Goal: Task Accomplishment & Management: Manage account settings

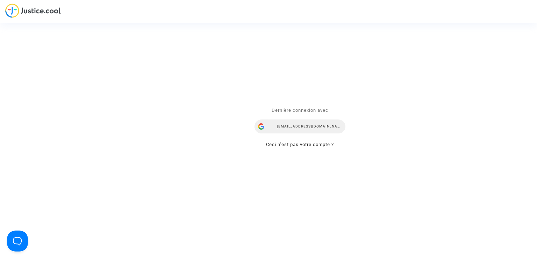
click at [306, 122] on div "[EMAIL_ADDRESS][DOMAIN_NAME]" at bounding box center [300, 127] width 91 height 14
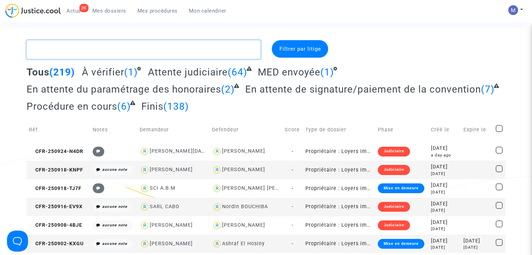
click at [104, 54] on textarea at bounding box center [144, 49] width 234 height 19
paste textarea "CFR-250918-TJ7F"
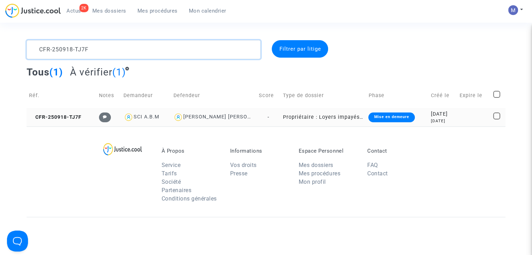
type textarea "CFR-250918-TJ7F"
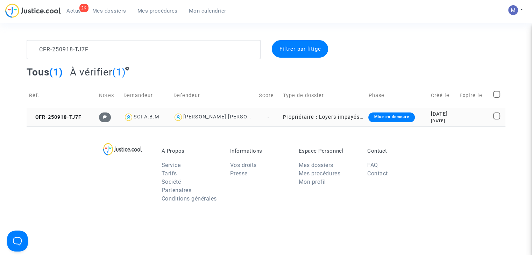
click at [75, 121] on td "CFR-250918-TJ7F" at bounding box center [62, 117] width 70 height 19
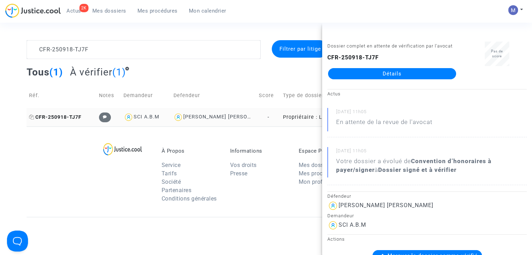
click at [66, 116] on span "CFR-250918-TJ7F" at bounding box center [55, 117] width 52 height 6
click at [369, 72] on link "Détails" at bounding box center [392, 73] width 128 height 11
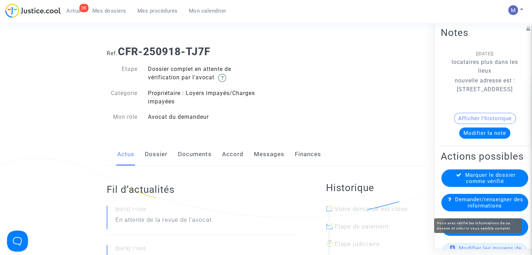
click at [482, 185] on span "Marquer le dossier comme vérifié" at bounding box center [490, 178] width 50 height 13
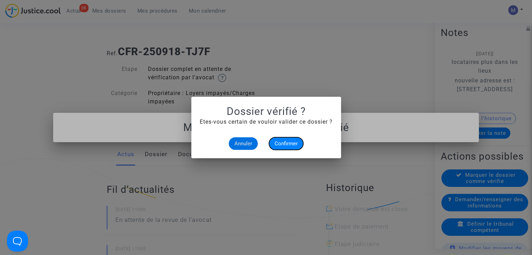
click at [279, 144] on span "Confirmer" at bounding box center [286, 144] width 23 height 6
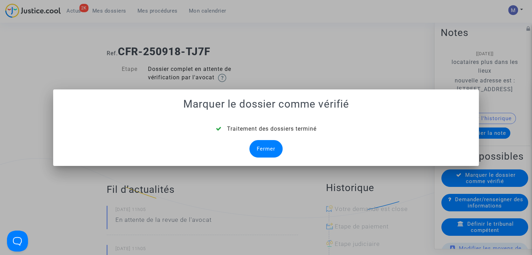
click at [263, 146] on div "Fermer" at bounding box center [265, 148] width 33 height 17
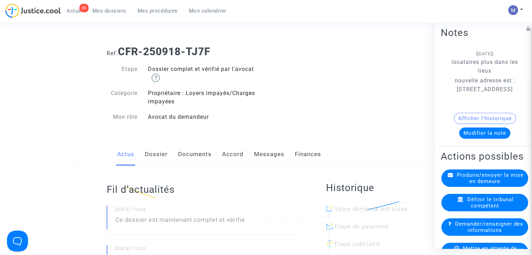
drag, startPoint x: 508, startPoint y: 107, endPoint x: 463, endPoint y: 91, distance: 47.3
click at [463, 91] on p "nouvelle adresse est : 9 AVENUE DE BEZIERS 34620 PUISSERGUIER" at bounding box center [484, 89] width 67 height 26
copy p "9 AVENUE DE BEZIERS 34620 PUISSERGUIER"
click at [151, 154] on link "Dossier" at bounding box center [156, 154] width 23 height 23
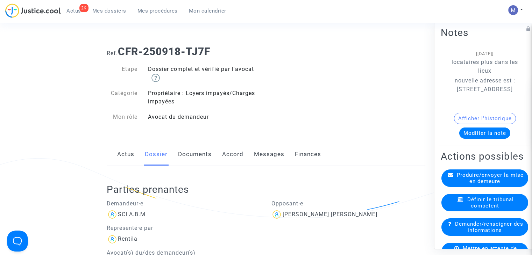
click at [189, 152] on link "Documents" at bounding box center [195, 154] width 34 height 23
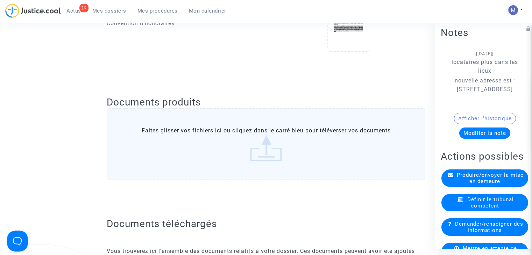
scroll to position [315, 0]
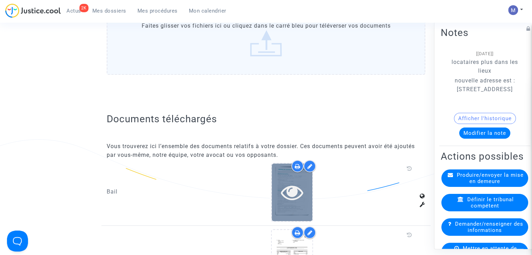
click at [297, 181] on icon at bounding box center [292, 192] width 23 height 22
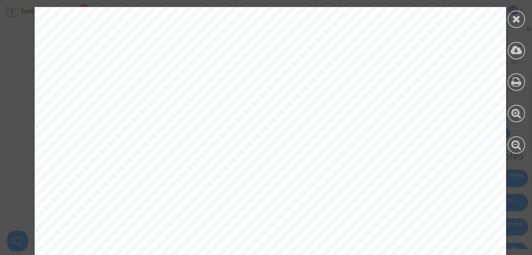
scroll to position [770, 0]
click at [516, 23] on icon at bounding box center [516, 19] width 9 height 10
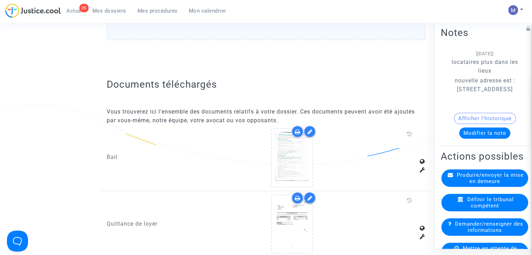
scroll to position [385, 0]
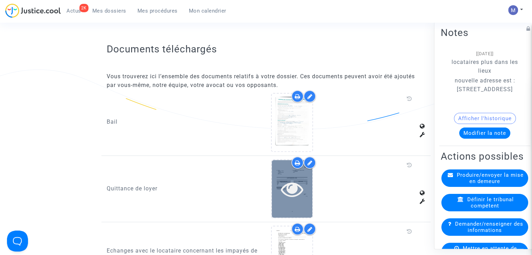
click at [294, 187] on icon at bounding box center [292, 189] width 23 height 22
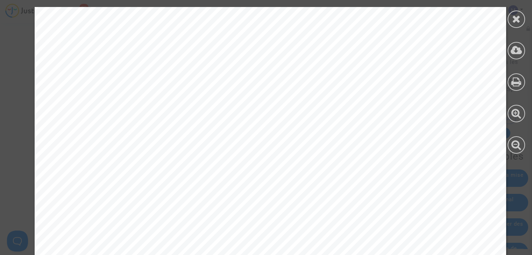
scroll to position [175, 0]
click at [513, 17] on icon at bounding box center [516, 19] width 9 height 10
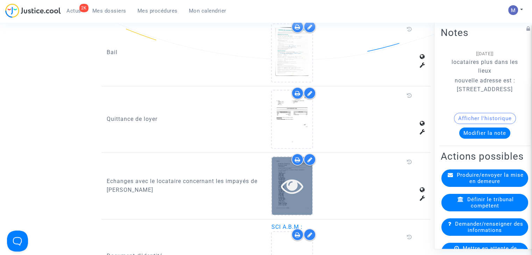
scroll to position [455, 0]
click at [301, 185] on icon at bounding box center [292, 186] width 23 height 22
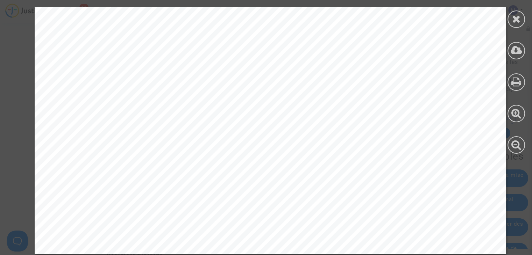
scroll to position [630, 0]
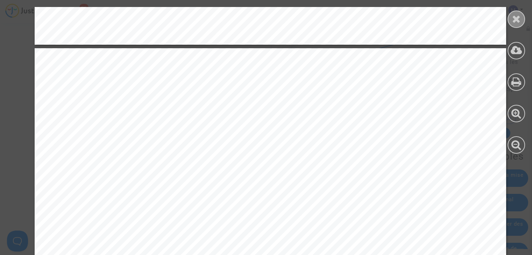
click at [516, 17] on icon at bounding box center [516, 19] width 9 height 10
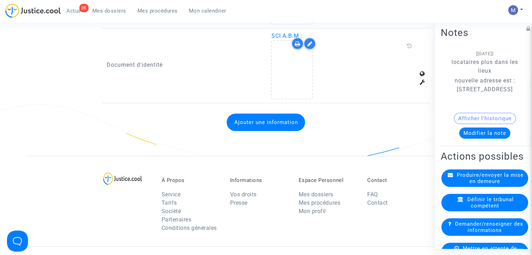
scroll to position [665, 0]
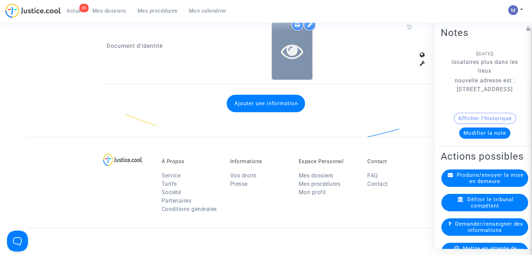
click at [294, 43] on icon at bounding box center [292, 51] width 23 height 22
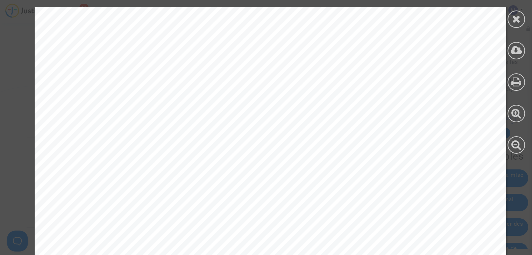
scroll to position [428, 0]
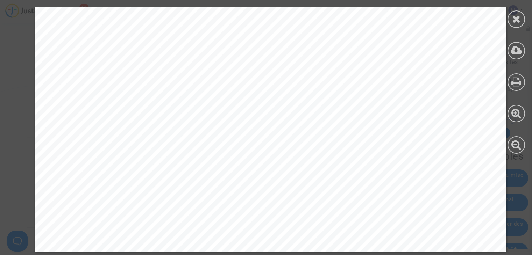
click at [519, 20] on icon at bounding box center [516, 19] width 9 height 10
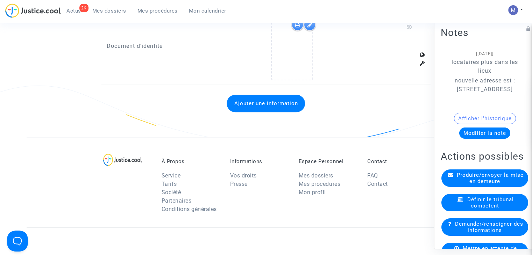
click at [490, 185] on span "Produire/envoyer la mise en demeure" at bounding box center [490, 178] width 67 height 13
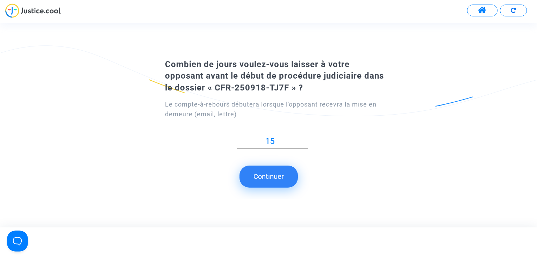
click at [274, 175] on button "Continuer" at bounding box center [269, 177] width 58 height 22
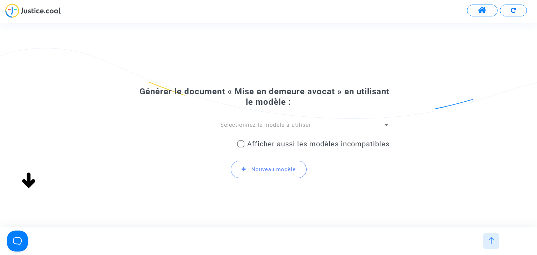
click at [279, 127] on span "Sélectionnez le modèle à utiliser" at bounding box center [265, 125] width 91 height 7
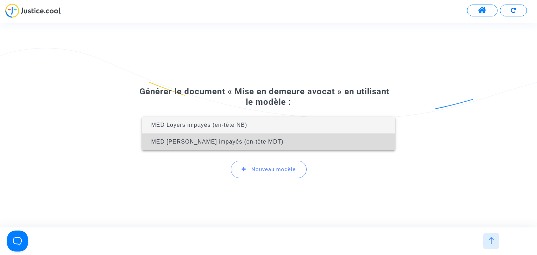
click at [273, 141] on span "MED Loyers impayés (en-tête MDT)" at bounding box center [269, 142] width 242 height 17
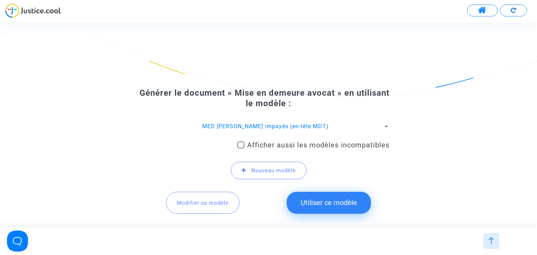
click at [343, 203] on button "Utiliser ce modèle" at bounding box center [329, 203] width 84 height 22
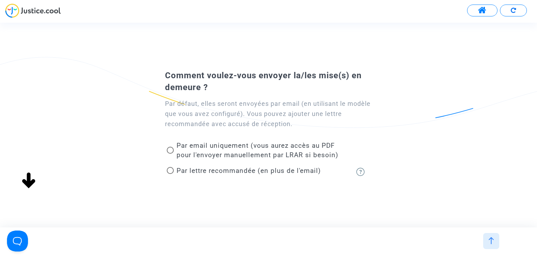
click at [171, 167] on label "Par lettre recommandée (en plus de l'email)" at bounding box center [244, 170] width 154 height 9
click at [170, 174] on input "Par lettre recommandée (en plus de l'email)" at bounding box center [170, 174] width 0 height 0
radio input "true"
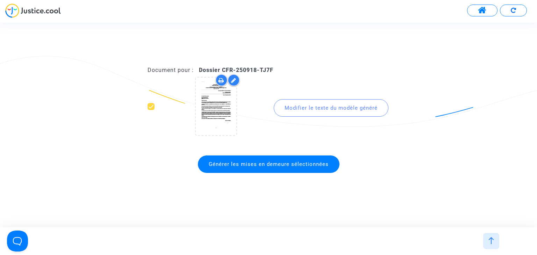
click at [332, 110] on div "Modifier le texte du modèle généré" at bounding box center [331, 107] width 115 height 17
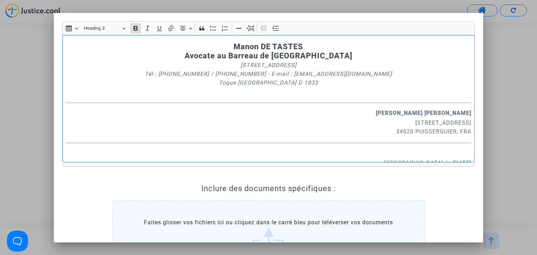
click at [443, 122] on p "9 avenue de beziers 34620 PUISSERGUIER, FRA" at bounding box center [269, 127] width 406 height 17
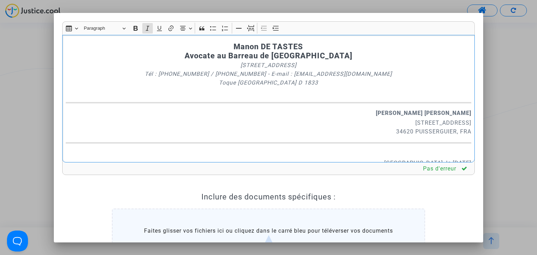
drag, startPoint x: 301, startPoint y: 85, endPoint x: 153, endPoint y: 74, distance: 148.5
click at [153, 74] on p "201 rue du Faubourg Saint Denis - 75010 Paris Tél : 06.27.33.32.58 / 01.49.70.9…" at bounding box center [269, 78] width 406 height 35
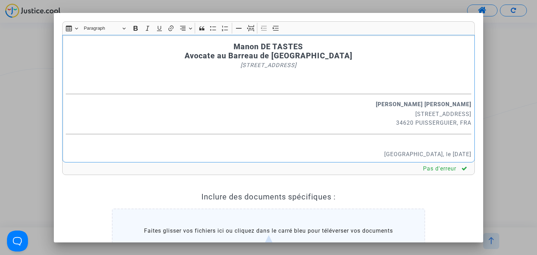
drag, startPoint x: 450, startPoint y: 123, endPoint x: 464, endPoint y: 125, distance: 14.2
click at [464, 125] on div "Manon DE TASTES Avocate au Barreau de Paris 201 rue du Faubourg Saint Denis - 7…" at bounding box center [268, 99] width 413 height 128
click at [396, 104] on strong "Mme Léa BASSEZ Mr Thomas CARDENAS" at bounding box center [424, 104] width 96 height 7
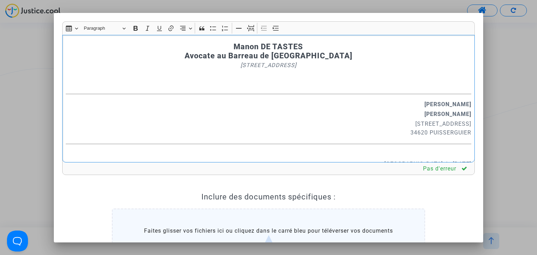
click at [450, 124] on p "9 avenue de Beziers 34620 PUISSERGUIER" at bounding box center [269, 128] width 406 height 17
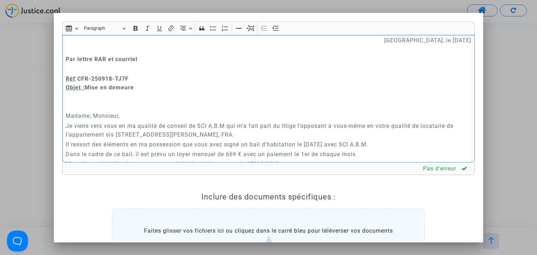
scroll to position [140, 0]
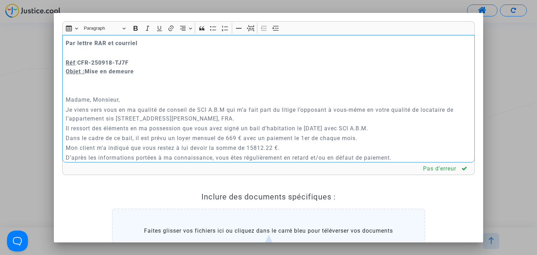
click at [199, 111] on p "Je viens vers vous en ma qualité de conseil de SCI A.B.M qui m’a fait part du l…" at bounding box center [269, 114] width 406 height 17
click at [455, 110] on p "Je viens vers vous en ma qualité de conseil de la SCI A.B.M qui m’a fait part d…" at bounding box center [269, 114] width 406 height 17
drag, startPoint x: 259, startPoint y: 121, endPoint x: 236, endPoint y: 117, distance: 23.1
click at [236, 117] on p "Je viens vers vous en ma qualité de conseil de la SCI A.B.M qui m’a fait part d…" at bounding box center [269, 114] width 406 height 17
click at [305, 128] on p "Il ressort des éléments en ma possession que vous avez signé un bail d’habitati…" at bounding box center [269, 128] width 406 height 9
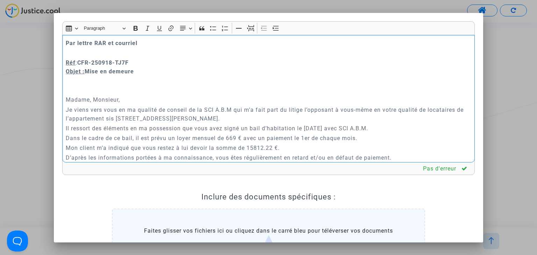
click at [364, 127] on p "Il ressort des éléments en ma possession que vous avez signé un bail d’habitati…" at bounding box center [269, 128] width 406 height 9
drag, startPoint x: 150, startPoint y: 138, endPoint x: 142, endPoint y: 139, distance: 8.4
click at [142, 139] on p "Dans le cadre de ce bail, il est prévu un loyer mensuel de 669 € avec un paieme…" at bounding box center [269, 138] width 406 height 9
click at [250, 139] on p "Dans le cadre de ce bail, il était prévu un loyer mensuel de 669 € avec un paie…" at bounding box center [269, 138] width 406 height 9
drag, startPoint x: 421, startPoint y: 139, endPoint x: 304, endPoint y: 140, distance: 116.9
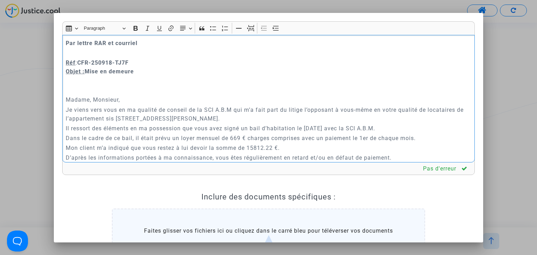
click at [304, 140] on p "Dans le cadre de ce bail, il était prévu un loyer mensuel de 669 € charges comp…" at bounding box center [269, 138] width 406 height 9
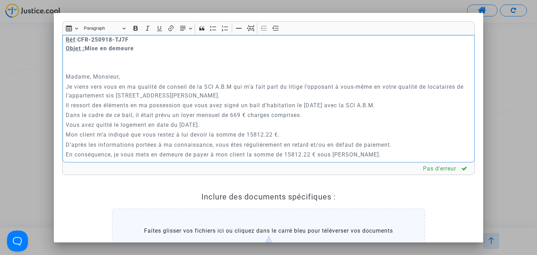
scroll to position [175, 0]
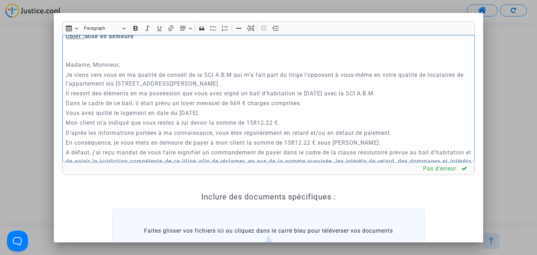
click at [209, 125] on p "Mon client m’a indiqué que vous restez à lui devoir la somme de 15812.22 €." at bounding box center [269, 123] width 406 height 9
click at [280, 121] on p "Mon client m’a indiqué que vous restez à lui devoir à ce jour la somme de 15812…" at bounding box center [269, 123] width 406 height 9
drag, startPoint x: 337, startPoint y: 133, endPoint x: 287, endPoint y: 133, distance: 50.7
click at [287, 133] on p "D’après les informations portées à ma connaissance, vous êtes régulièrement en …" at bounding box center [269, 133] width 406 height 9
drag, startPoint x: 244, startPoint y: 133, endPoint x: 237, endPoint y: 132, distance: 6.5
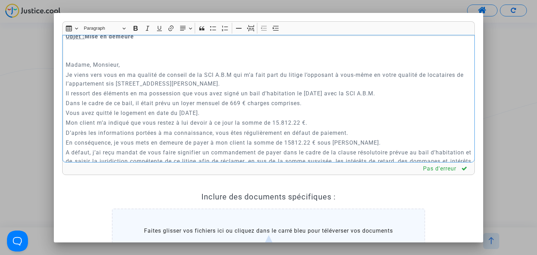
click at [238, 133] on p "D’après les informations portées à ma connaissance, vous êtes régulièrement en …" at bounding box center [269, 133] width 406 height 9
click at [234, 133] on p "D’après les informations portées à ma connaissance, vous êtiez régulièrement en…" at bounding box center [269, 133] width 406 height 9
click at [239, 133] on p "D’après les informations portées à ma connaissance, vous êtiez régulièrement en…" at bounding box center [269, 133] width 406 height 9
click at [294, 143] on p "En conséquence, je vous mets en demeure de payer à mon client la somme de 15812…" at bounding box center [269, 143] width 406 height 9
drag, startPoint x: 360, startPoint y: 143, endPoint x: 337, endPoint y: 143, distance: 23.1
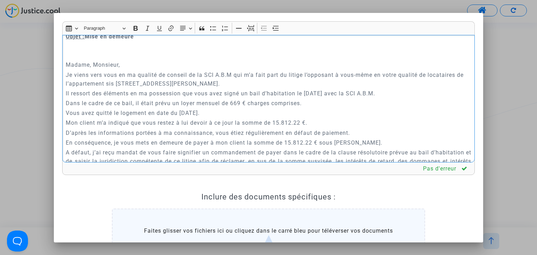
click at [337, 143] on p "En conséquence, je vous mets en demeure de payer à mon client la somme de 15.81…" at bounding box center [269, 143] width 406 height 9
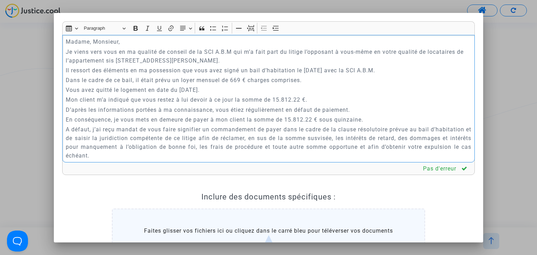
scroll to position [210, 0]
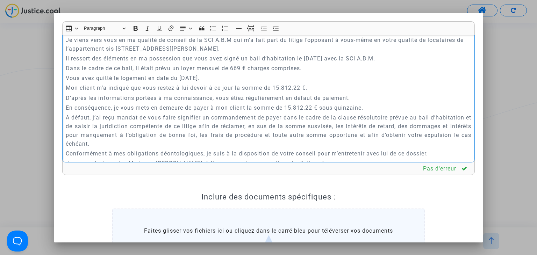
drag, startPoint x: 158, startPoint y: 117, endPoint x: 117, endPoint y: 126, distance: 41.9
click at [118, 126] on p "A défaut, j’ai reçu mandat de vous faire signifier un commandement de payer dan…" at bounding box center [269, 130] width 406 height 35
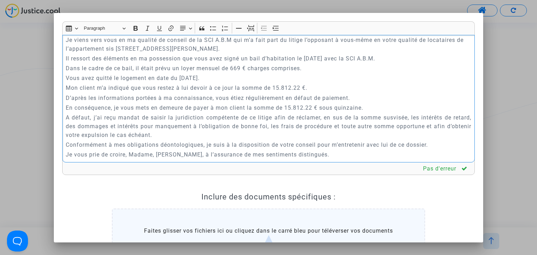
click at [459, 133] on p "A défaut, j’ai reçu mandat de saisir la juridiction compétente de ce litige afi…" at bounding box center [269, 126] width 406 height 26
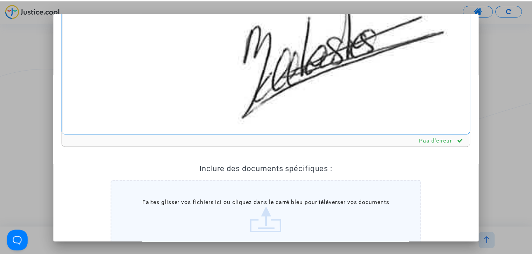
scroll to position [109, 0]
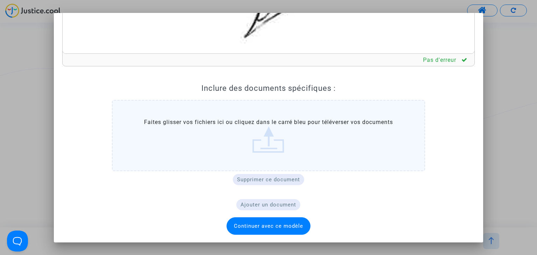
click at [279, 223] on span "Continuer avec ce modèle" at bounding box center [268, 226] width 69 height 6
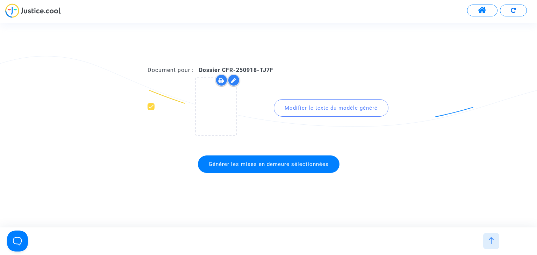
click at [285, 164] on span "Générer les mises en demeure sélectionnées" at bounding box center [269, 164] width 120 height 6
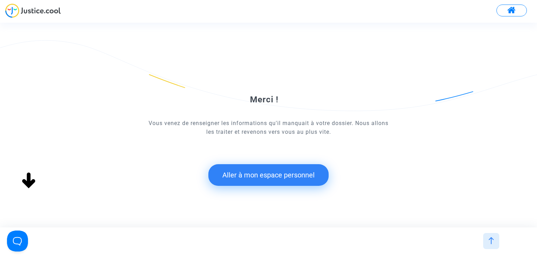
click at [259, 182] on button "Aller à mon espace personnel" at bounding box center [269, 175] width 120 height 22
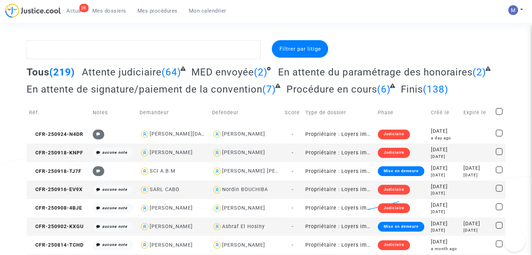
click at [229, 68] on span "MED envoyée" at bounding box center [222, 72] width 63 height 12
click at [232, 76] on span "MED envoyée" at bounding box center [222, 72] width 63 height 12
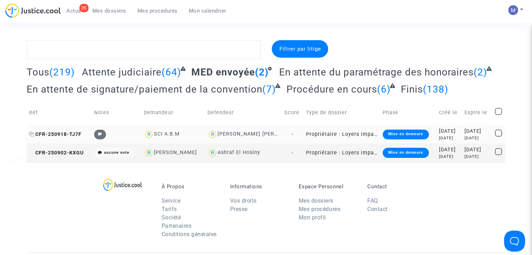
click at [66, 133] on span "CFR-250918-TJ7F" at bounding box center [55, 135] width 52 height 6
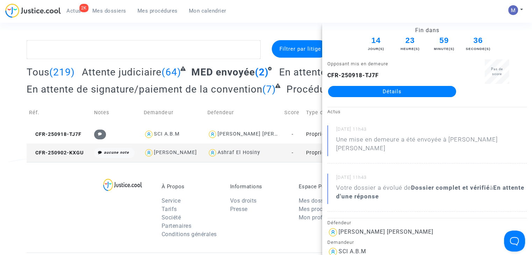
click at [389, 91] on link "Détails" at bounding box center [392, 91] width 128 height 11
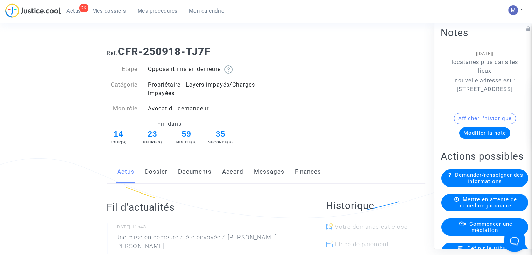
click at [150, 174] on link "Dossier" at bounding box center [156, 172] width 23 height 23
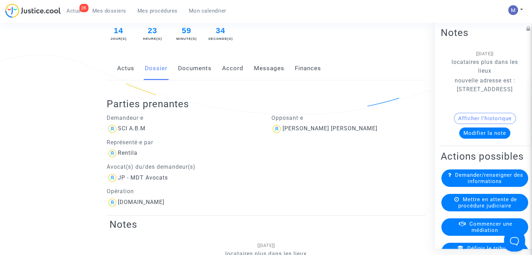
scroll to position [105, 0]
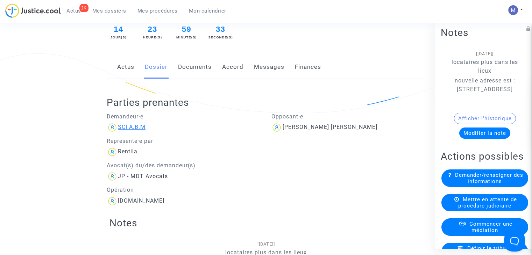
click at [134, 128] on div "SCI A.B.M" at bounding box center [132, 127] width 28 height 7
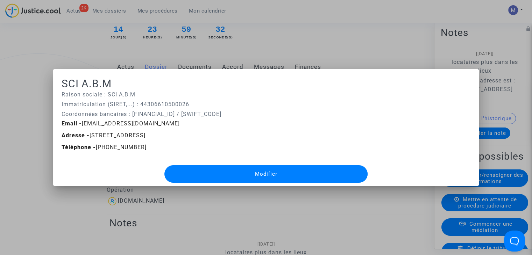
scroll to position [0, 0]
drag, startPoint x: 206, startPoint y: 135, endPoint x: 90, endPoint y: 136, distance: 116.2
click at [90, 136] on span "Adresse - 16 rue de la Castagnone 34480 MAGALAS, FRA" at bounding box center [104, 135] width 84 height 7
copy span "16 rue de la Castagnone 34480 MAGALAS"
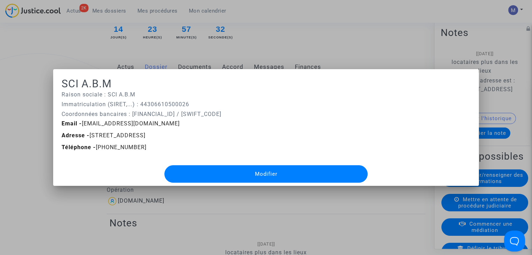
click at [343, 46] on div at bounding box center [266, 127] width 532 height 255
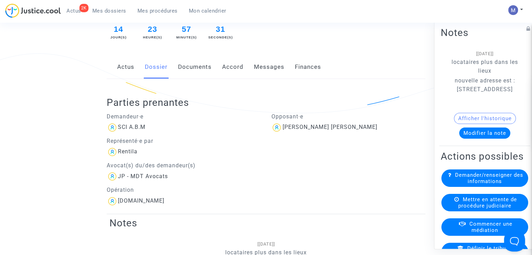
click at [117, 12] on span "Mes dossiers" at bounding box center [109, 11] width 34 height 6
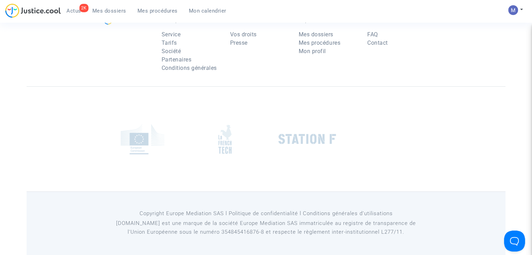
scroll to position [70, 0]
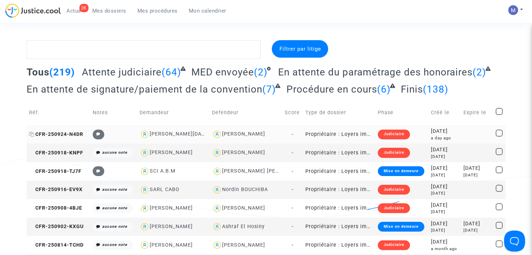
click at [233, 73] on span "MED envoyée" at bounding box center [222, 72] width 63 height 12
click at [220, 74] on span "MED envoyée" at bounding box center [222, 72] width 63 height 12
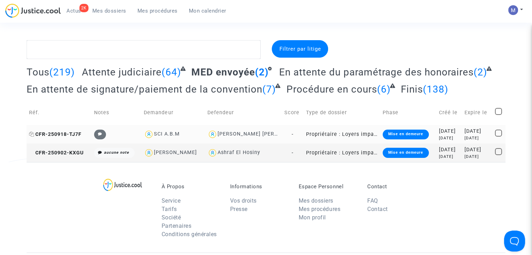
click at [68, 134] on span "CFR-250918-TJ7F" at bounding box center [55, 135] width 52 height 6
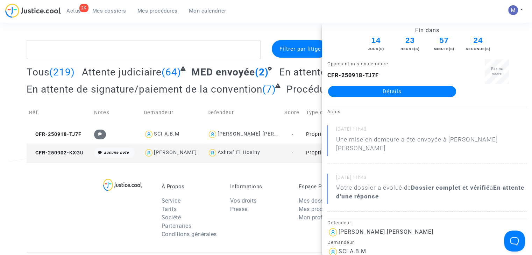
click at [406, 90] on link "Détails" at bounding box center [392, 91] width 128 height 11
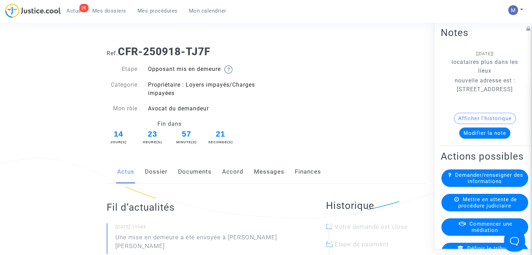
click at [202, 172] on link "Documents" at bounding box center [195, 172] width 34 height 23
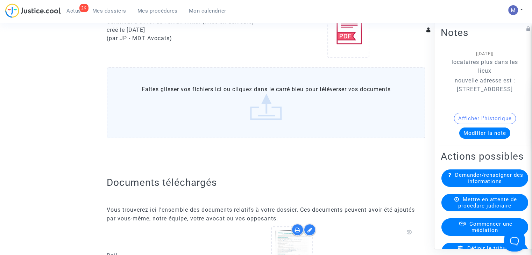
scroll to position [560, 0]
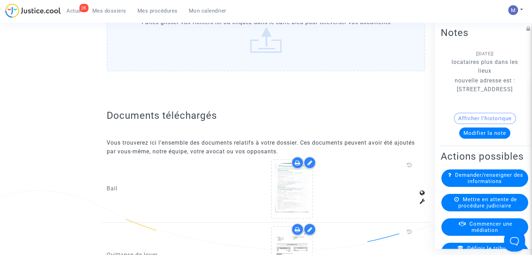
click at [257, 45] on label "Faites glisser vos fichiers ici ou cliquez dans le carré bleu pour téléverser v…" at bounding box center [266, 35] width 319 height 71
click at [0, 0] on input "Faites glisser vos fichiers ici ou cliquez dans le carré bleu pour téléverser v…" at bounding box center [0, 0] width 0 height 0
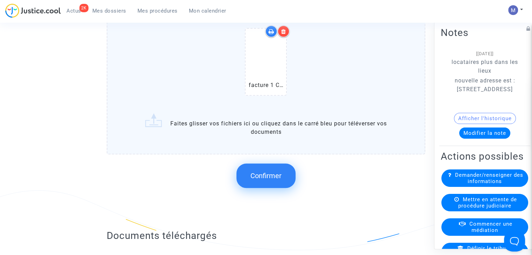
click at [268, 185] on button "Confirmer" at bounding box center [266, 176] width 59 height 24
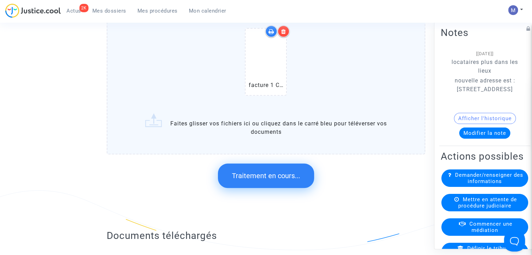
scroll to position [0, 0]
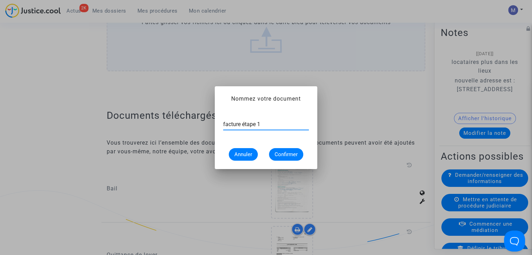
type input "facture étape 1"
click at [279, 154] on span "Confirmer" at bounding box center [286, 155] width 23 height 6
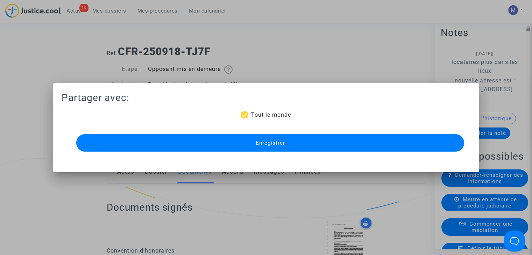
scroll to position [560, 0]
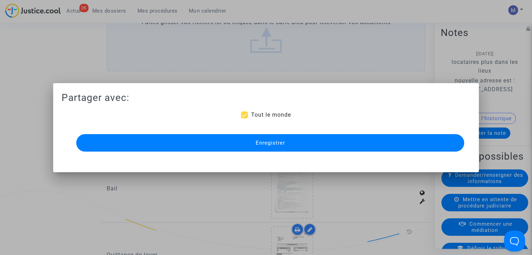
click at [266, 115] on span "Tout le monde" at bounding box center [271, 115] width 40 height 7
click at [245, 119] on input "Tout le monde" at bounding box center [244, 119] width 0 height 0
checkbox input "false"
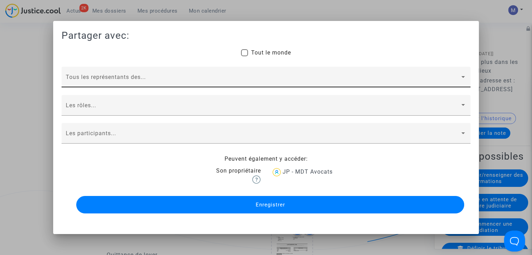
click at [70, 75] on div "Tous les représentants des..." at bounding box center [266, 79] width 401 height 16
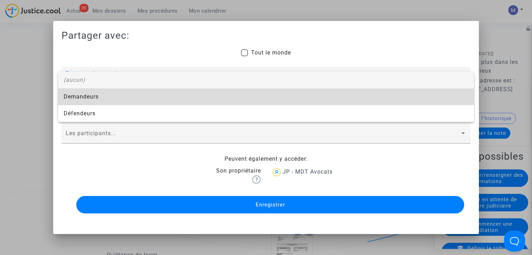
click at [71, 89] on span "Demandeurs" at bounding box center [266, 97] width 405 height 17
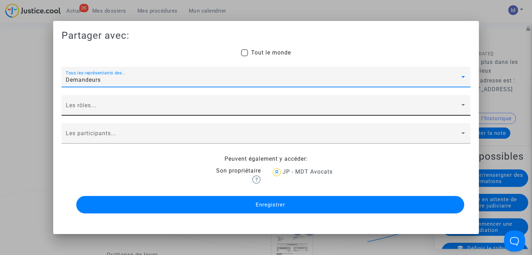
click at [73, 98] on div "Les rôles..." at bounding box center [266, 105] width 409 height 21
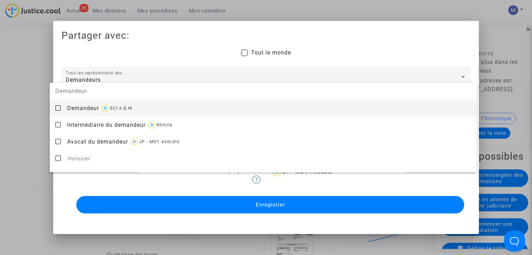
click at [77, 110] on span "Demandeur" at bounding box center [83, 108] width 32 height 7
click at [20, 111] on div at bounding box center [266, 127] width 532 height 255
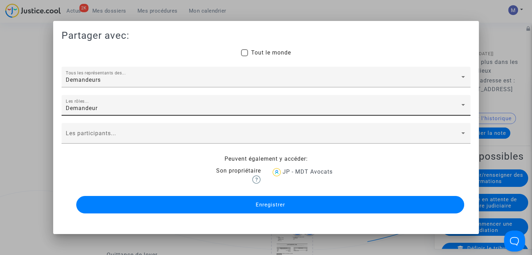
click at [86, 112] on div "Demandeur Les rôles..." at bounding box center [266, 107] width 401 height 16
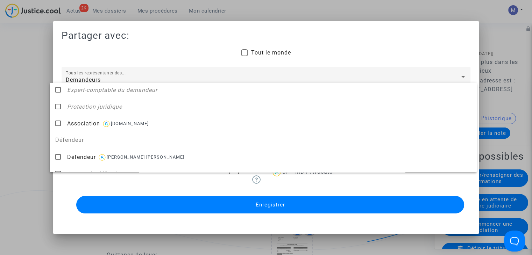
scroll to position [0, 0]
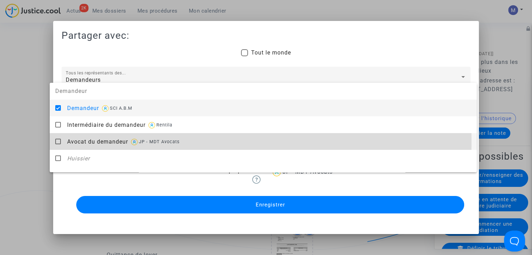
click at [100, 142] on span "Avocat du demandeur" at bounding box center [97, 142] width 61 height 7
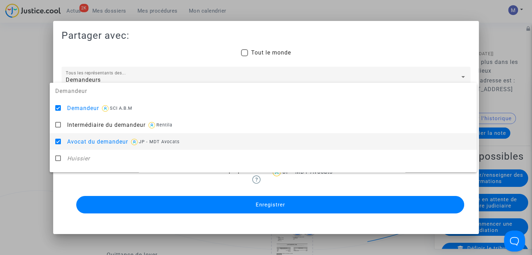
click at [36, 128] on div at bounding box center [266, 127] width 532 height 255
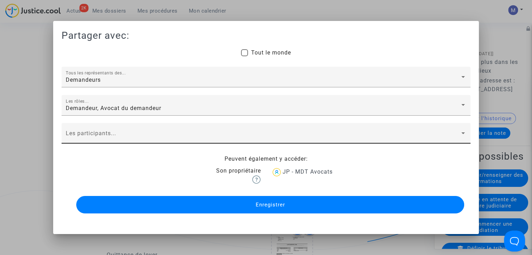
click at [92, 136] on span at bounding box center [263, 136] width 394 height 6
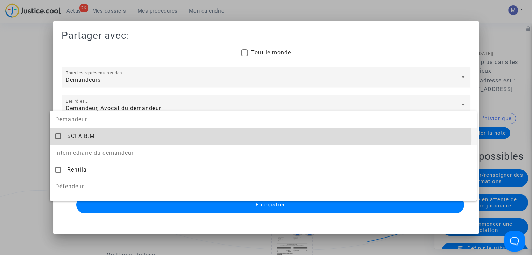
click at [93, 138] on span "SCI A.B.M" at bounding box center [81, 136] width 28 height 7
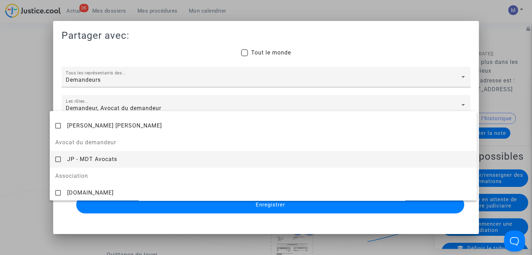
scroll to position [78, 0]
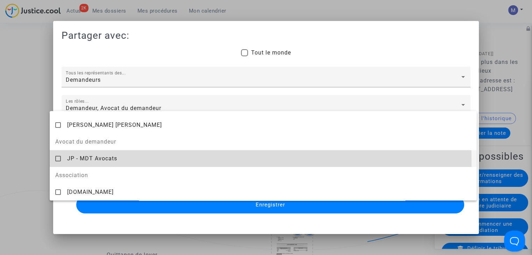
click at [88, 162] on span "JP - MDT Avocats" at bounding box center [92, 158] width 50 height 7
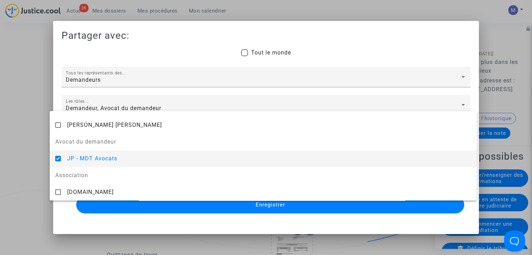
drag, startPoint x: 15, startPoint y: 150, endPoint x: 59, endPoint y: 160, distance: 44.9
click at [15, 150] on div at bounding box center [266, 127] width 532 height 255
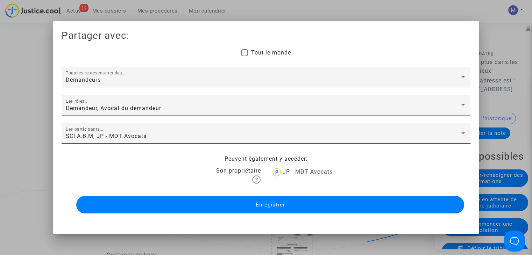
click at [272, 205] on span "Enregistrer" at bounding box center [269, 205] width 29 height 6
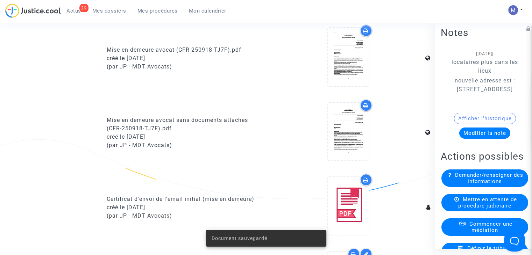
click at [115, 12] on span "Mes dossiers" at bounding box center [109, 11] width 34 height 6
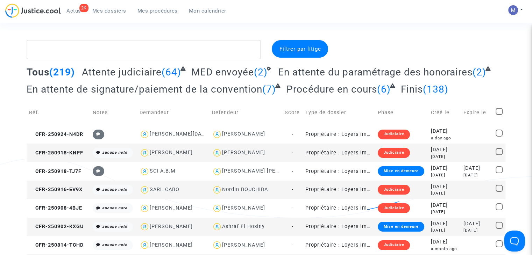
click at [101, 73] on span "Attente judiciaire" at bounding box center [122, 72] width 80 height 12
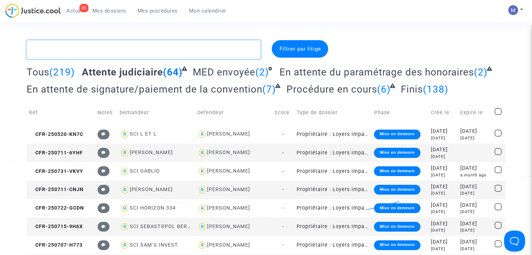
click at [115, 48] on textarea at bounding box center [144, 49] width 234 height 19
paste textarea "CFR-250215-W2EB"
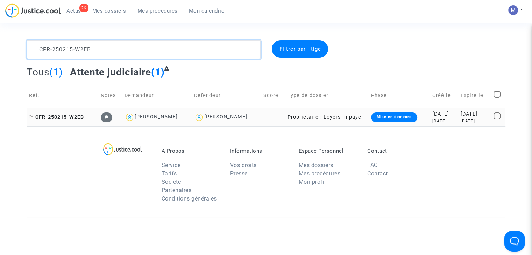
type textarea "CFR-250215-W2EB"
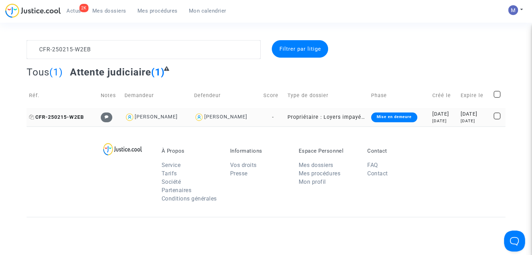
click at [77, 118] on span "CFR-250215-W2EB" at bounding box center [56, 117] width 55 height 6
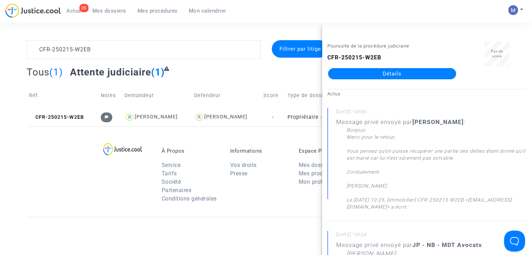
drag, startPoint x: 399, startPoint y: 74, endPoint x: 395, endPoint y: 75, distance: 4.0
click at [399, 74] on link "Détails" at bounding box center [392, 73] width 128 height 11
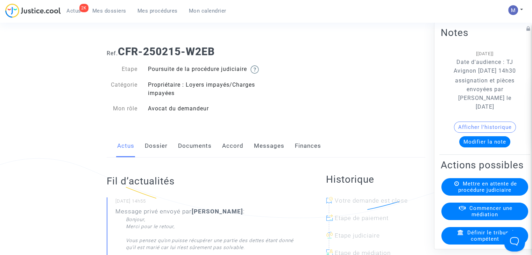
click at [268, 150] on link "Messages" at bounding box center [269, 146] width 30 height 23
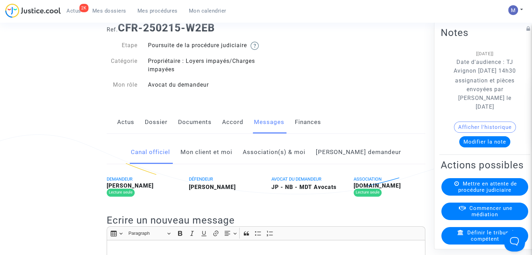
scroll to position [35, 0]
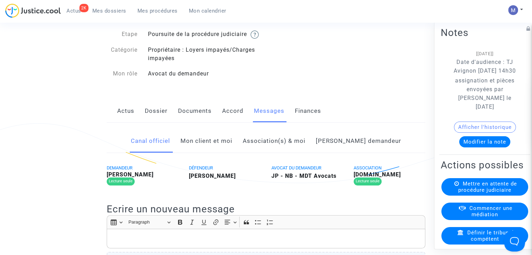
click at [219, 150] on link "Mon client et moi" at bounding box center [207, 141] width 52 height 23
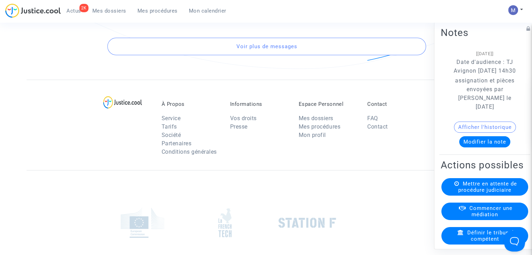
scroll to position [2519, 0]
click at [270, 54] on button "Voir plus de messages" at bounding box center [266, 44] width 319 height 17
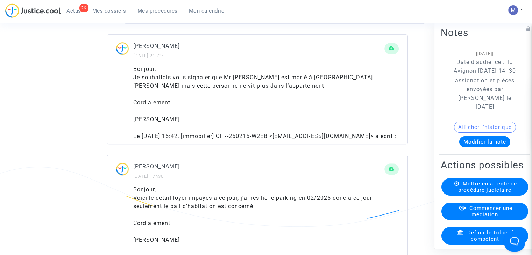
scroll to position [3254, 0]
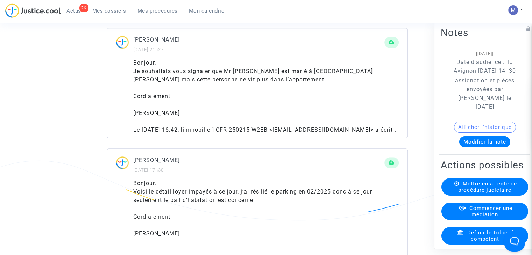
drag, startPoint x: 175, startPoint y: 157, endPoint x: 253, endPoint y: 162, distance: 78.2
click at [253, 84] on div "Je souhaitais vous signaler que Mr Ayari est marié à Aude Emmeline Solito mais …" at bounding box center [266, 75] width 266 height 17
click at [236, 101] on div "Cordialement." at bounding box center [266, 96] width 266 height 8
drag, startPoint x: 291, startPoint y: 151, endPoint x: 335, endPoint y: 154, distance: 43.9
click at [341, 84] on div "Je souhaitais vous signaler que Mr Ayari est marié à Aude Emmeline Solito mais …" at bounding box center [266, 75] width 266 height 17
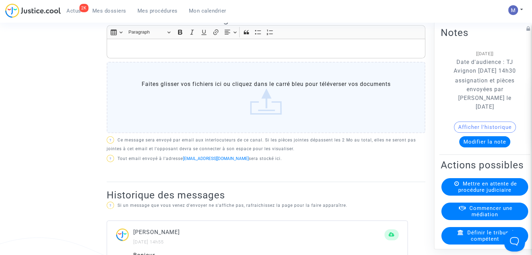
scroll to position [140, 0]
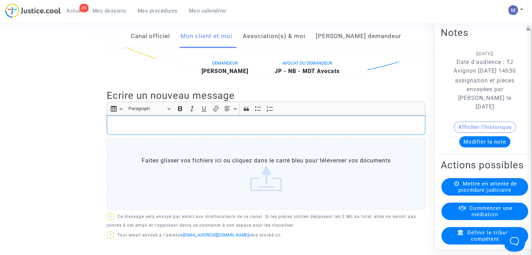
click at [156, 129] on p "Rich Text Editor, main" at bounding box center [266, 125] width 311 height 9
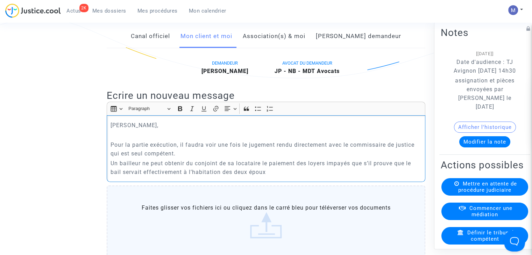
click at [210, 158] on p "Pour la partie exécution, il faudra voir une fois le jugement rendu directement…" at bounding box center [266, 149] width 311 height 17
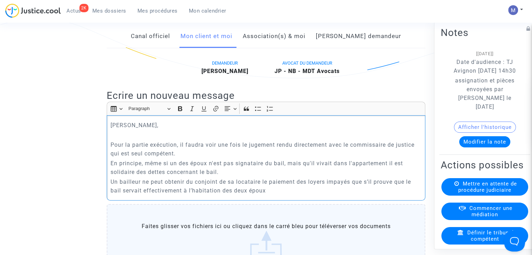
drag, startPoint x: 272, startPoint y: 201, endPoint x: 106, endPoint y: 192, distance: 165.8
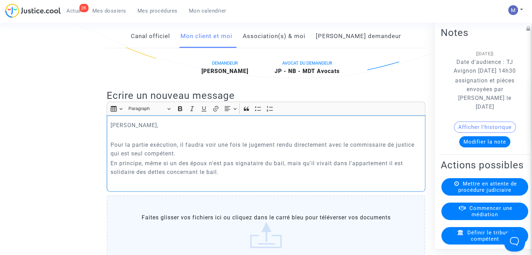
click at [389, 169] on p "En principe, même si un des époux n'est pas signataire du bail, mais qu'il viva…" at bounding box center [266, 167] width 311 height 17
click at [217, 177] on p "En principe, même si un des époux n'est pas signataire du bail, mais qu'il viva…" at bounding box center [266, 167] width 311 height 17
click at [326, 177] on p "En principe, même si un des époux n'est pas signataire du bail, mais qu'il viva…" at bounding box center [266, 167] width 311 height 17
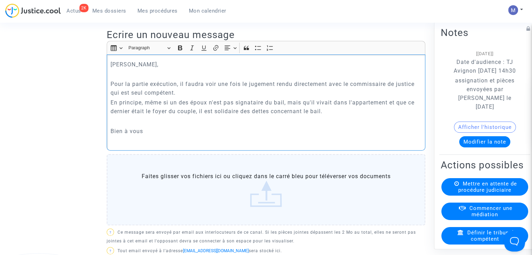
scroll to position [280, 0]
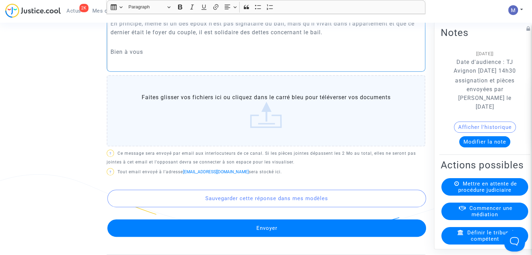
click at [277, 236] on button "Envoyer" at bounding box center [266, 228] width 319 height 17
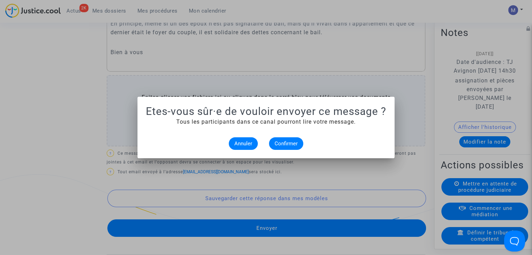
scroll to position [0, 0]
click at [288, 145] on span "Confirmer" at bounding box center [286, 144] width 23 height 6
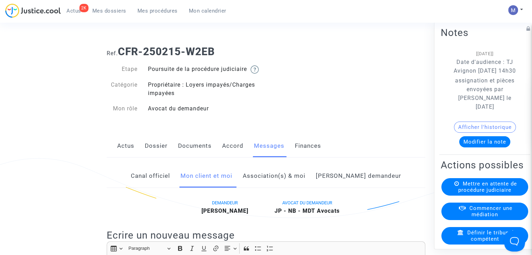
click at [107, 8] on span "Mes dossiers" at bounding box center [109, 11] width 34 height 6
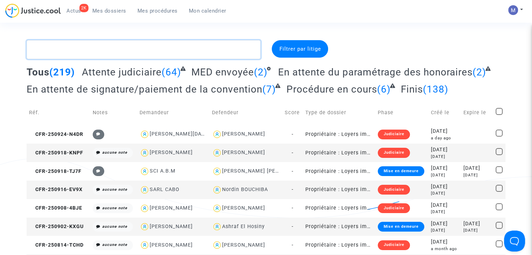
click at [65, 52] on textarea at bounding box center [144, 49] width 234 height 19
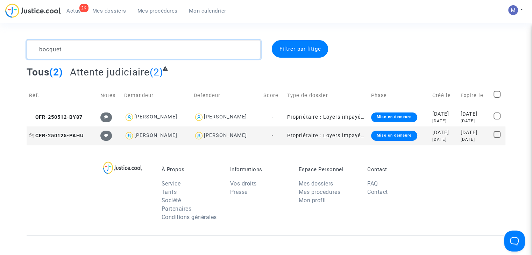
type textarea "bocquet"
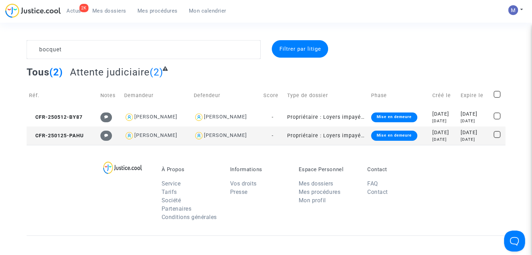
drag, startPoint x: 61, startPoint y: 133, endPoint x: 115, endPoint y: 132, distance: 54.3
click at [61, 134] on span "CFR-250125-PAHU" at bounding box center [56, 136] width 55 height 6
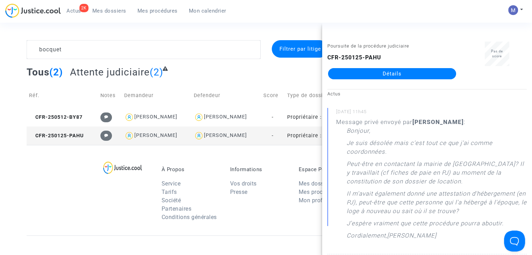
click at [395, 70] on link "Détails" at bounding box center [392, 73] width 128 height 11
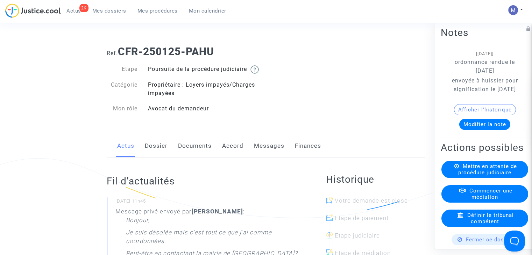
click at [486, 130] on button "Modifier la note" at bounding box center [484, 124] width 51 height 11
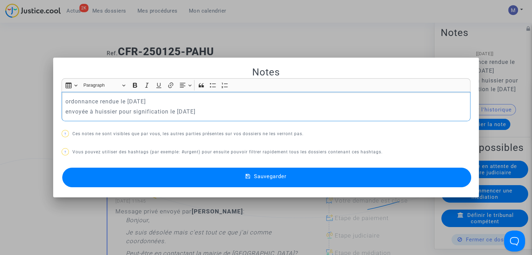
drag, startPoint x: 207, startPoint y: 111, endPoint x: 45, endPoint y: 93, distance: 162.7
click at [45, 93] on div "Notes Rich Text Editor Insert table Insert table Heading Paragraph Paragraph He…" at bounding box center [266, 127] width 532 height 255
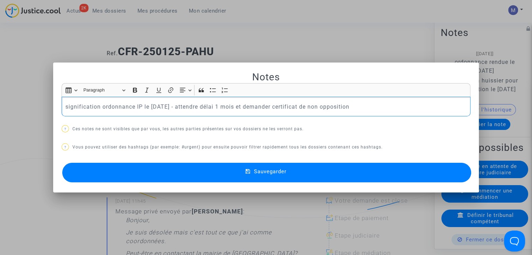
click at [283, 179] on button "Sauvegarder" at bounding box center [266, 173] width 409 height 20
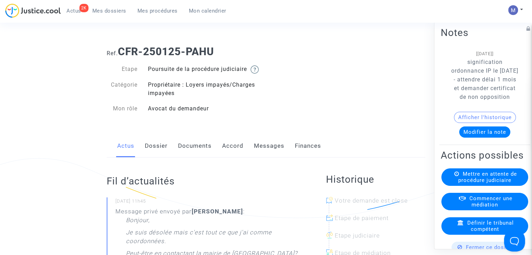
click at [200, 155] on link "Documents" at bounding box center [195, 146] width 34 height 23
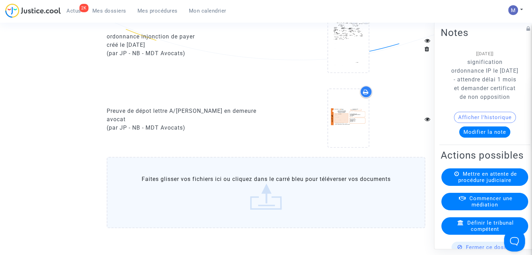
scroll to position [840, 0]
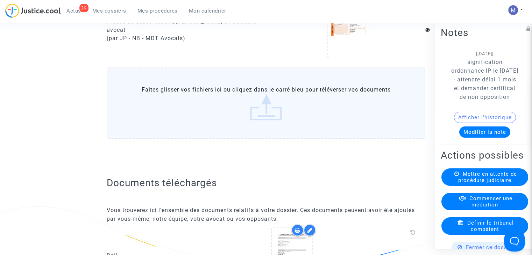
click at [262, 126] on label "Faites glisser vos fichiers ici ou cliquez dans le carré bleu pour téléverser v…" at bounding box center [266, 103] width 319 height 71
click at [0, 0] on input "Faites glisser vos fichiers ici ou cliquez dans le carré bleu pour téléverser v…" at bounding box center [0, 0] width 0 height 0
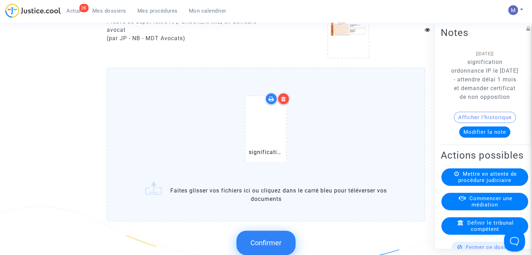
scroll to position [910, 0]
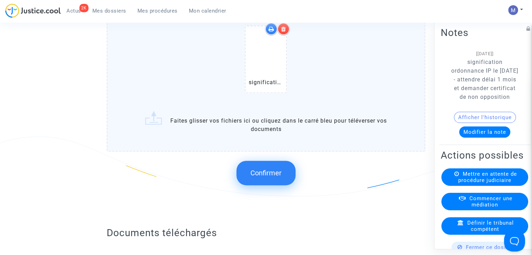
click at [267, 177] on span "Confirmer" at bounding box center [266, 173] width 31 height 8
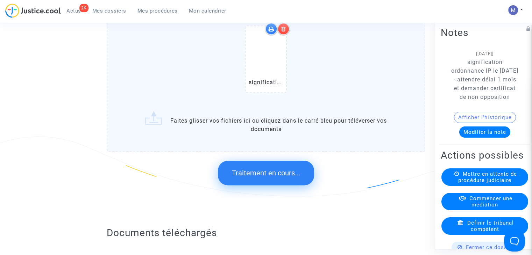
scroll to position [0, 0]
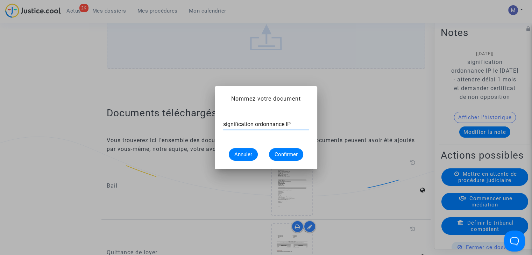
type input "signification ordonnance IP"
click at [288, 157] on button "Confirmer" at bounding box center [286, 154] width 34 height 13
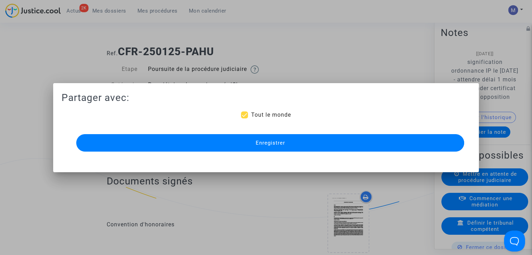
scroll to position [910, 0]
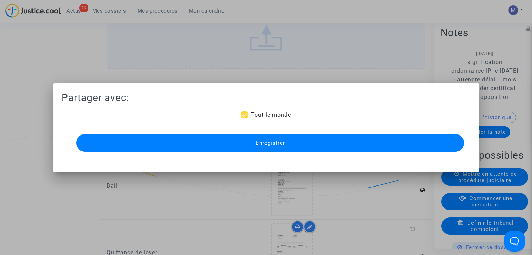
click at [251, 114] on label "Tout le monde" at bounding box center [266, 115] width 50 height 8
click at [245, 119] on input "Tout le monde" at bounding box center [244, 119] width 0 height 0
checkbox input "false"
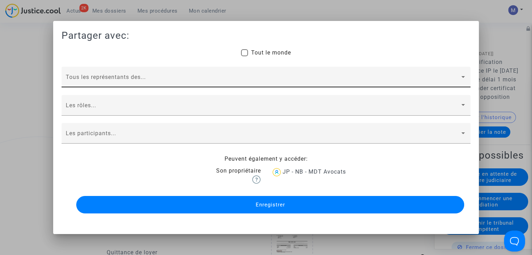
click at [99, 75] on div "Tous les représentants des..." at bounding box center [266, 79] width 401 height 16
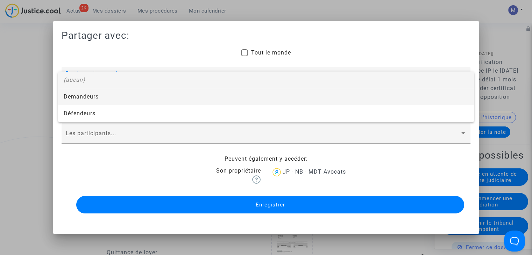
click at [75, 99] on span "Demandeurs" at bounding box center [266, 97] width 405 height 17
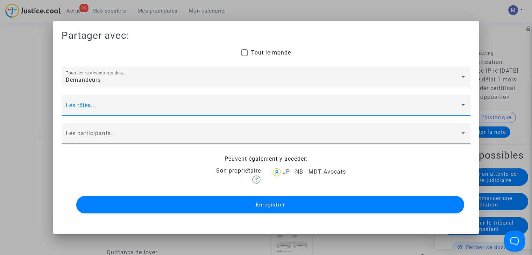
click at [75, 107] on span at bounding box center [263, 108] width 394 height 6
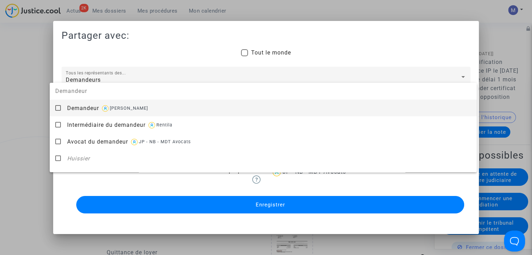
click at [75, 109] on span "Demandeur" at bounding box center [83, 108] width 32 height 7
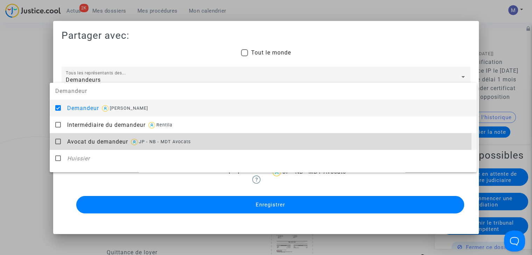
click at [87, 143] on span "Avocat du demandeur" at bounding box center [97, 142] width 61 height 7
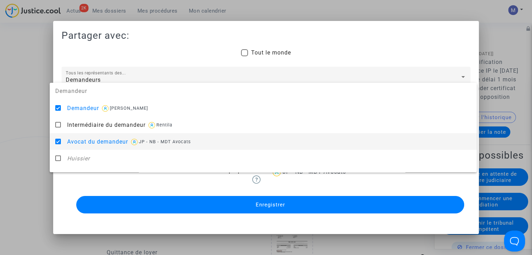
click at [33, 136] on div at bounding box center [266, 127] width 532 height 255
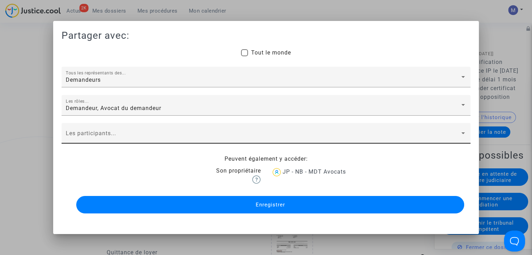
click at [77, 132] on div "Les participants..." at bounding box center [266, 135] width 401 height 16
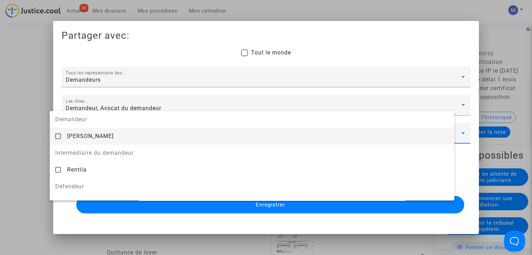
click at [78, 133] on span "Virginie Bocquet" at bounding box center [90, 136] width 47 height 7
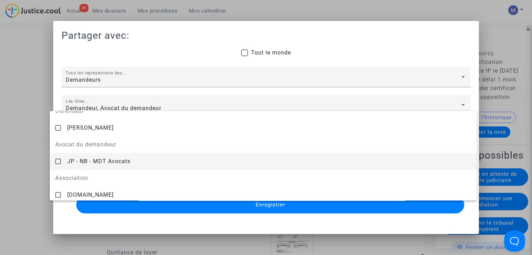
scroll to position [78, 0]
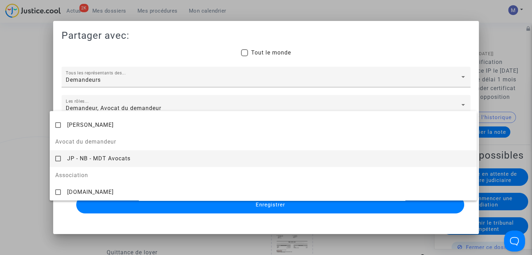
drag, startPoint x: 89, startPoint y: 162, endPoint x: 31, endPoint y: 150, distance: 58.8
click at [87, 161] on span "JP - NB - MDT Avocats" at bounding box center [98, 158] width 63 height 7
click at [31, 150] on div at bounding box center [266, 127] width 532 height 255
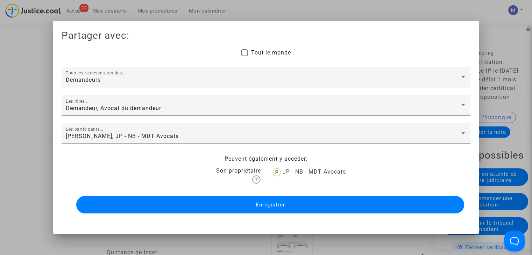
click at [255, 202] on button "Enregistrer" at bounding box center [270, 204] width 388 height 17
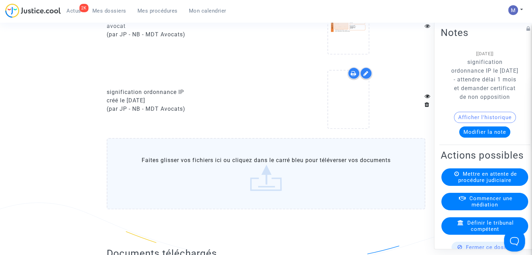
scroll to position [840, 0]
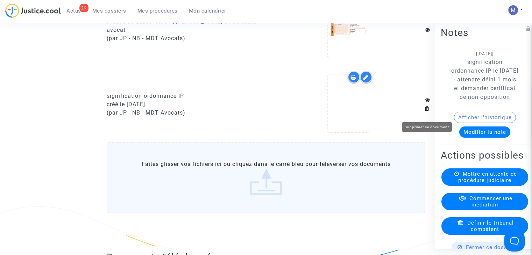
click at [426, 111] on icon at bounding box center [427, 109] width 5 height 6
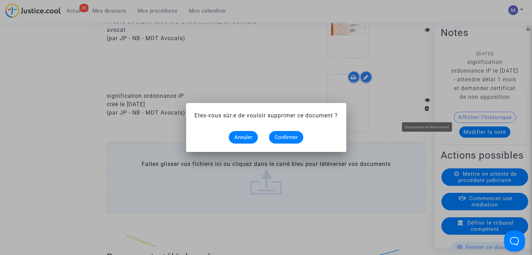
scroll to position [0, 0]
click at [288, 139] on span "Confirmer" at bounding box center [286, 137] width 23 height 6
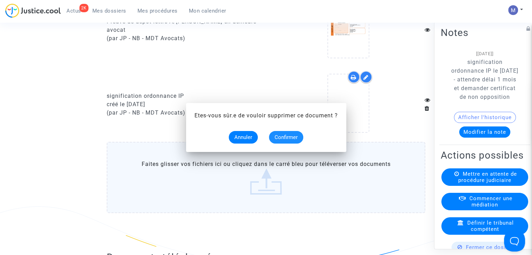
scroll to position [840, 0]
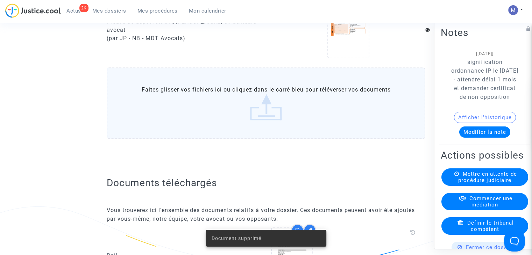
click at [269, 118] on label "Faites glisser vos fichiers ici ou cliquez dans le carré bleu pour téléverser v…" at bounding box center [266, 103] width 319 height 71
click at [0, 0] on input "Faites glisser vos fichiers ici ou cliquez dans le carré bleu pour téléverser v…" at bounding box center [0, 0] width 0 height 0
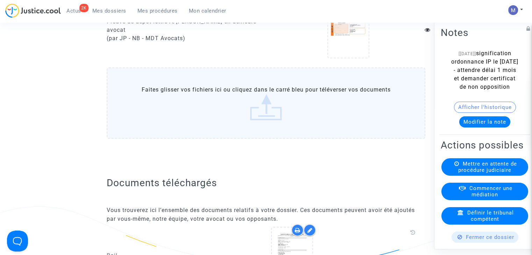
click at [269, 122] on label "Faites glisser vos fichiers ici ou cliquez dans le carré bleu pour téléverser v…" at bounding box center [266, 103] width 319 height 71
click at [0, 0] on input "Faites glisser vos fichiers ici ou cliquez dans le carré bleu pour téléverser v…" at bounding box center [0, 0] width 0 height 0
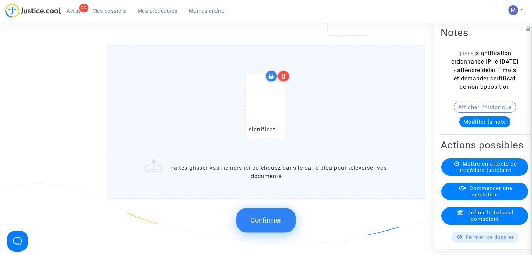
scroll to position [875, 0]
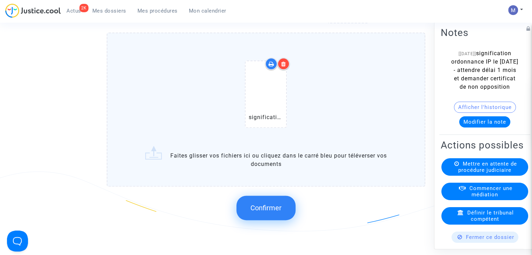
click at [262, 212] on span "Confirmer" at bounding box center [266, 208] width 31 height 8
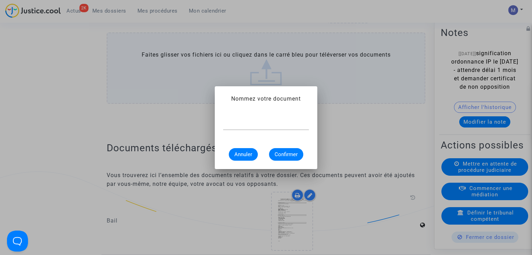
scroll to position [0, 0]
type input "signification ordonnance IP"
click at [287, 157] on span "Confirmer" at bounding box center [286, 155] width 23 height 6
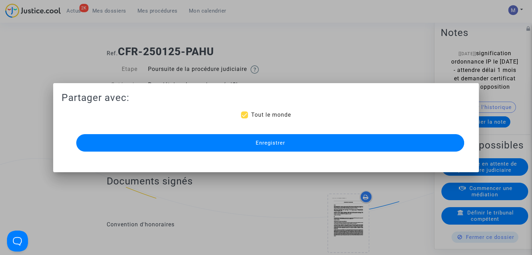
scroll to position [875, 0]
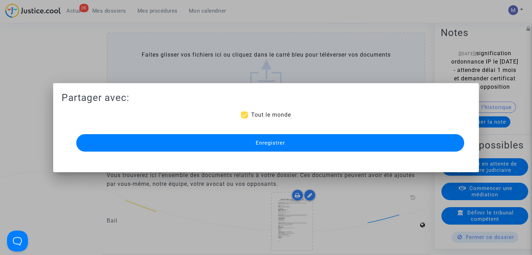
click at [256, 116] on span "Tout le monde" at bounding box center [271, 115] width 40 height 7
click at [245, 119] on input "Tout le monde" at bounding box center [244, 119] width 0 height 0
checkbox input "false"
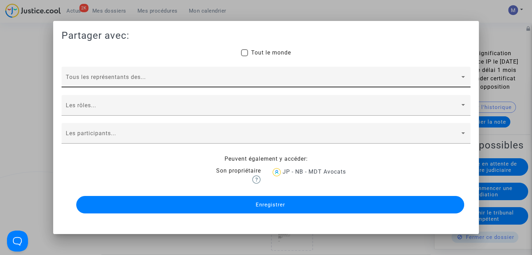
click at [93, 72] on div "Tous les représentants des..." at bounding box center [266, 79] width 401 height 16
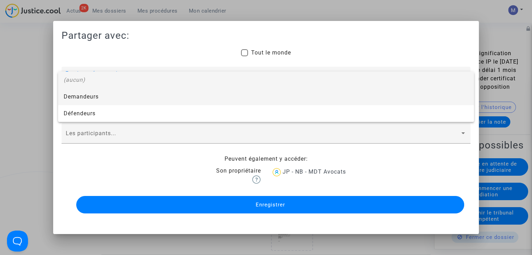
drag, startPoint x: 85, startPoint y: 97, endPoint x: 81, endPoint y: 104, distance: 8.5
click at [85, 97] on span "Demandeurs" at bounding box center [266, 97] width 405 height 17
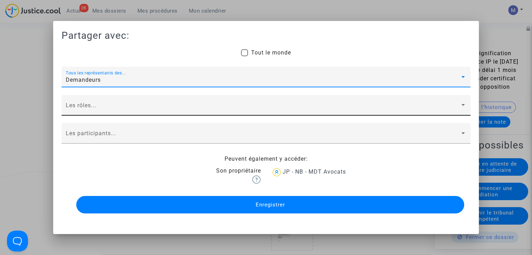
click at [81, 108] on span at bounding box center [263, 108] width 394 height 6
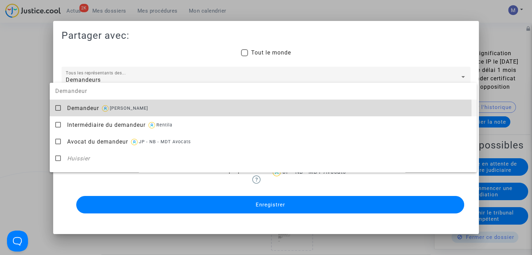
click at [81, 110] on span "Demandeur" at bounding box center [83, 108] width 32 height 7
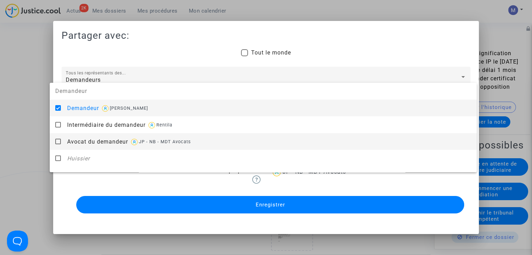
click at [92, 144] on span "Avocat du demandeur" at bounding box center [97, 142] width 61 height 7
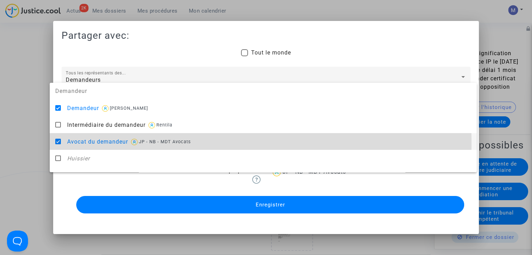
click at [29, 132] on div at bounding box center [266, 127] width 532 height 255
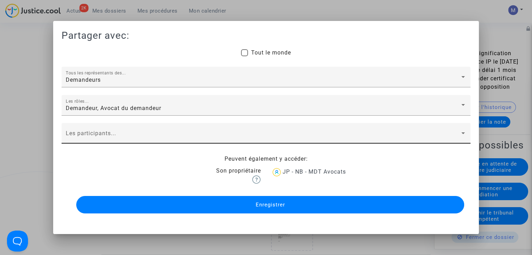
click at [74, 134] on span at bounding box center [263, 136] width 394 height 6
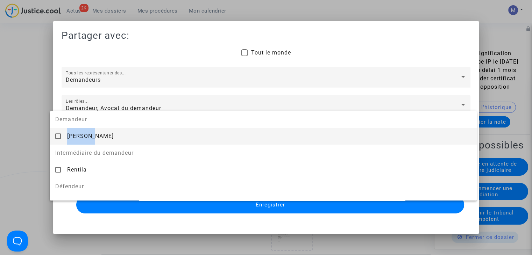
click at [76, 134] on span "Virginie Bocquet" at bounding box center [90, 136] width 47 height 7
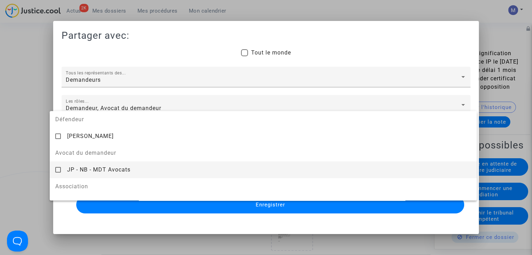
scroll to position [70, 0]
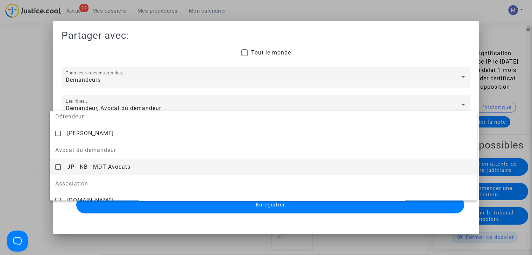
click at [93, 170] on span "JP - NB - MDT Avocats" at bounding box center [98, 167] width 63 height 7
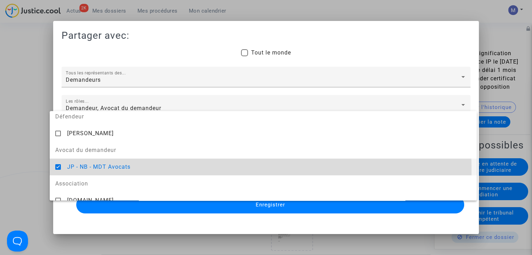
click at [26, 155] on div at bounding box center [266, 127] width 532 height 255
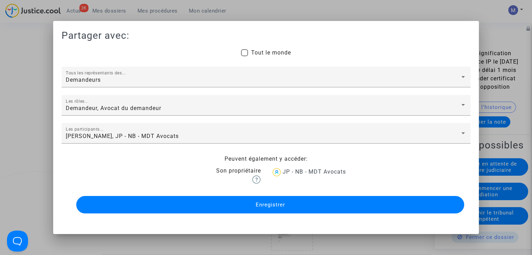
click at [262, 204] on span "Enregistrer" at bounding box center [269, 205] width 29 height 6
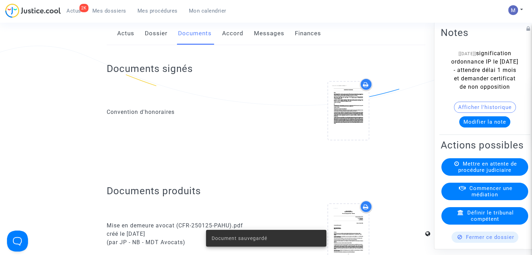
scroll to position [35, 0]
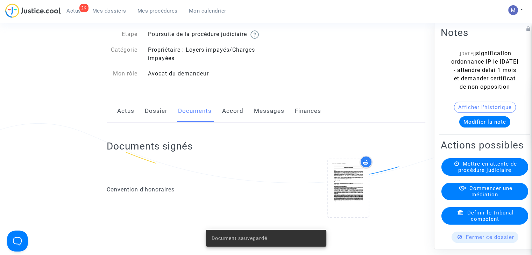
click at [275, 118] on link "Messages" at bounding box center [269, 111] width 30 height 23
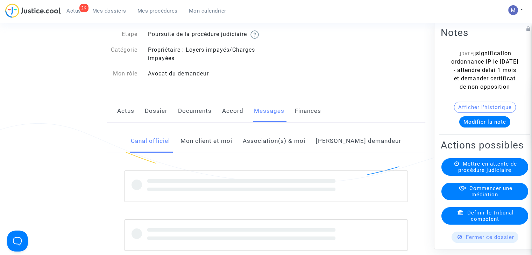
click at [227, 150] on link "Mon client et moi" at bounding box center [207, 141] width 52 height 23
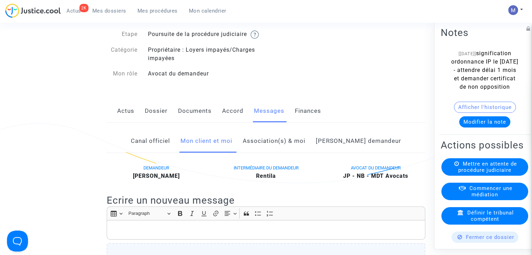
scroll to position [140, 0]
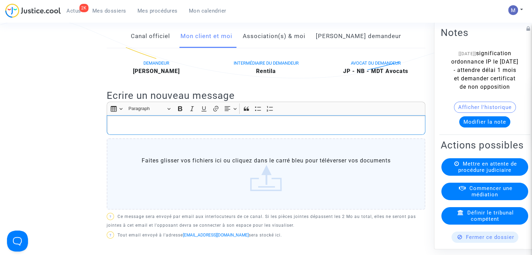
click at [118, 130] on p "Rich Text Editor, main" at bounding box center [266, 125] width 311 height 9
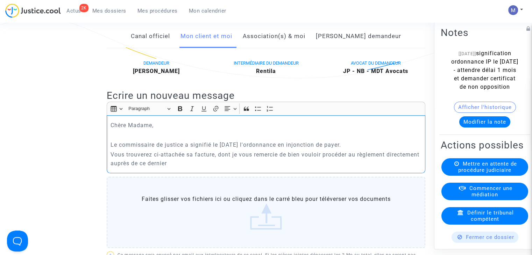
click at [273, 232] on label "Faites glisser vos fichiers ici ou cliquez dans le carré bleu pour téléverser v…" at bounding box center [266, 212] width 319 height 71
click at [0, 0] on input "Faites glisser vos fichiers ici ou cliquez dans le carré bleu pour téléverser v…" at bounding box center [0, 0] width 0 height 0
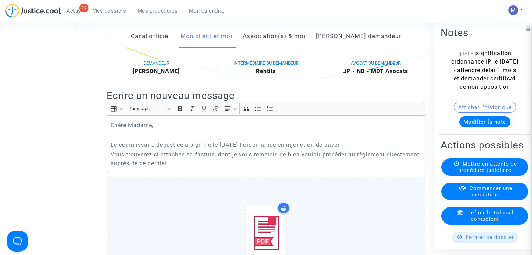
click at [211, 168] on p "Vous trouverez ci-attachée sa facture, dont je vous remercie de bien vouloir pr…" at bounding box center [266, 158] width 311 height 17
click at [364, 149] on p "Le commissaire de justice a signifié le 18/09/2025 l'ordonnance en injonction d…" at bounding box center [266, 145] width 311 height 9
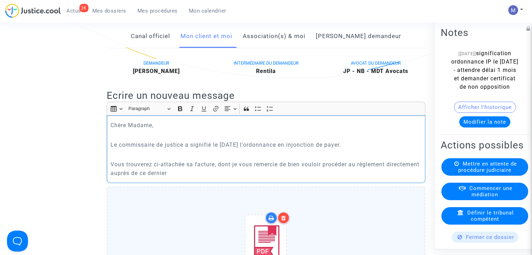
click at [207, 178] on p "Vous trouverez ci-attachée sa facture, dont je vous remercie de bien vouloir pr…" at bounding box center [266, 168] width 311 height 17
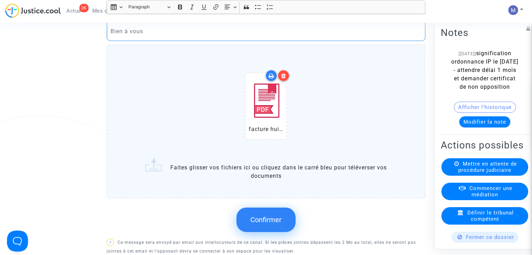
scroll to position [350, 0]
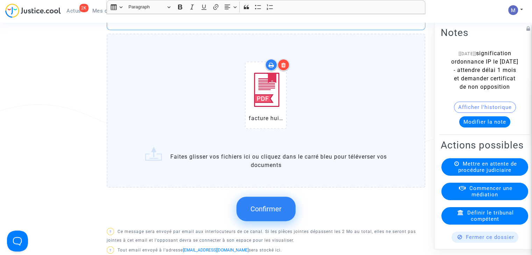
click at [268, 213] on span "Confirmer" at bounding box center [266, 209] width 31 height 8
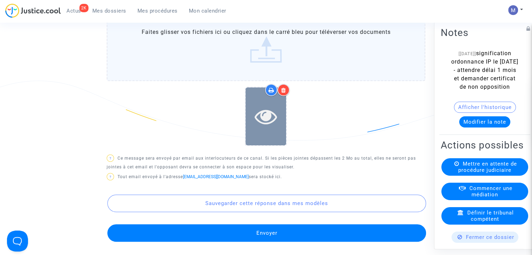
scroll to position [385, 0]
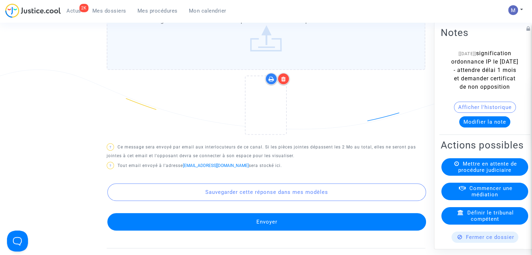
click at [274, 231] on button "Envoyer" at bounding box center [266, 221] width 319 height 17
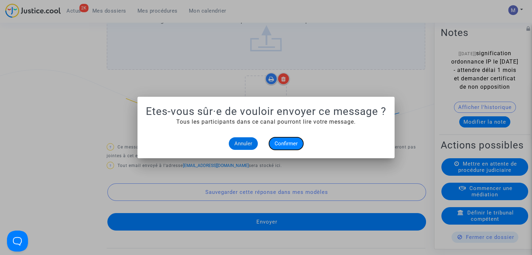
click at [283, 142] on span "Confirmer" at bounding box center [286, 144] width 23 height 6
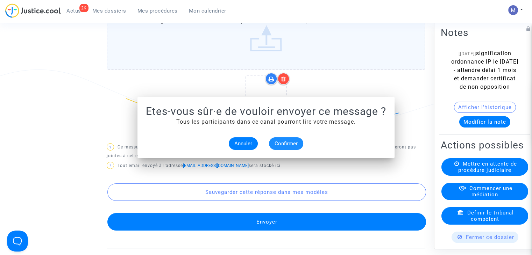
scroll to position [385, 0]
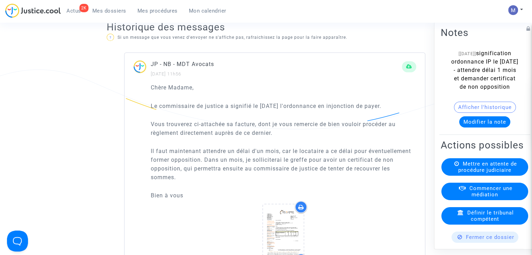
click at [101, 12] on span "Mes dossiers" at bounding box center [109, 11] width 34 height 6
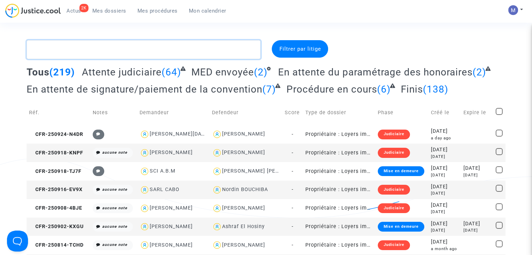
click at [87, 52] on textarea at bounding box center [144, 49] width 234 height 19
paste textarea "CFR-250522-6DUD"
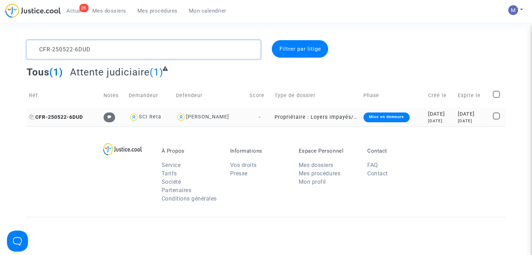
type textarea "CFR-250522-6DUD"
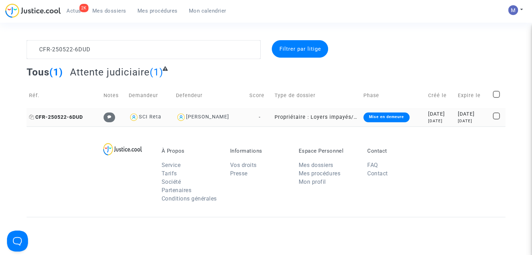
click at [54, 117] on span "CFR-250522-6DUD" at bounding box center [56, 117] width 54 height 6
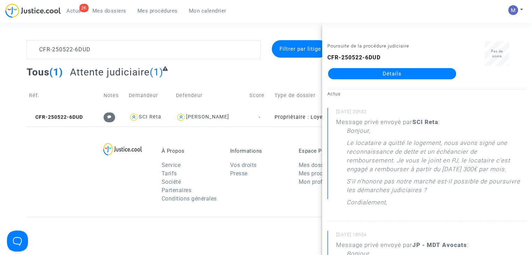
click at [407, 73] on link "Détails" at bounding box center [392, 73] width 128 height 11
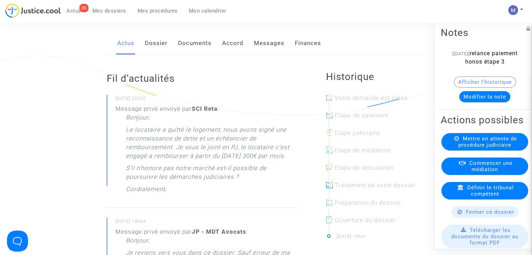
scroll to position [105, 0]
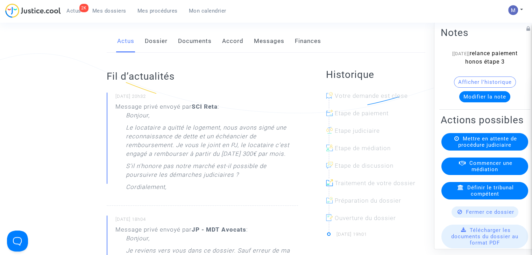
drag, startPoint x: 186, startPoint y: 137, endPoint x: 253, endPoint y: 196, distance: 89.0
click at [290, 162] on p "Le locataire a quitté le logement, nous avons signé une reconnaissance de dette…" at bounding box center [212, 143] width 172 height 38
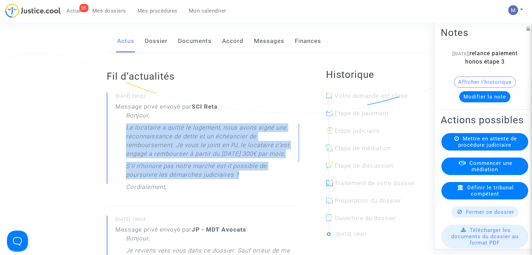
drag, startPoint x: 244, startPoint y: 193, endPoint x: 126, endPoint y: 138, distance: 129.9
click at [126, 138] on div "Bonjour, Le locataire a quitté le logement, nous avons signé une reconnaissance…" at bounding box center [212, 153] width 172 height 84
copy div "Le locataire a quitté le logement, nous avons signé une reconnaissance de dette…"
click at [492, 103] on button "Modifier la note" at bounding box center [484, 96] width 51 height 11
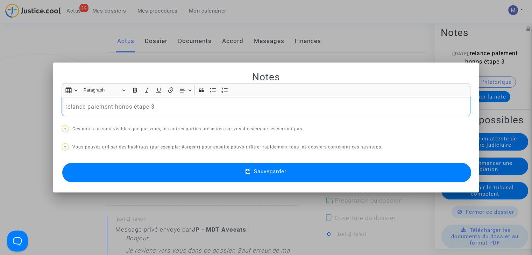
scroll to position [0, 0]
drag, startPoint x: 162, startPoint y: 105, endPoint x: 28, endPoint y: 101, distance: 134.1
click at [28, 101] on div "Notes Rich Text Editor Insert table Insert table Heading Paragraph Paragraph He…" at bounding box center [266, 127] width 532 height 255
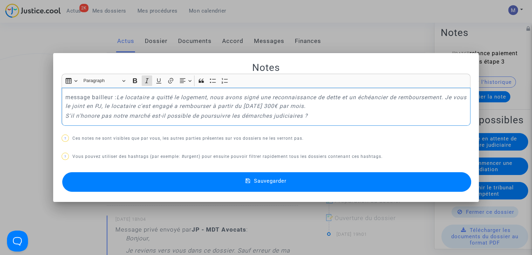
click at [286, 181] on span "Sauvegarder" at bounding box center [270, 181] width 33 height 6
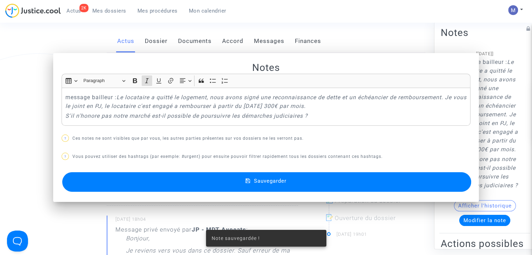
scroll to position [120, 0]
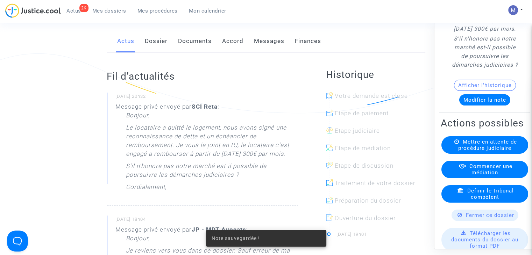
click at [267, 49] on link "Messages" at bounding box center [269, 41] width 30 height 23
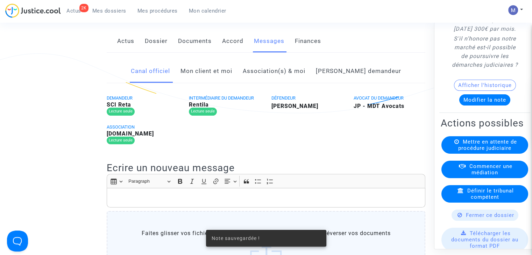
click at [218, 77] on link "Mon client et moi" at bounding box center [207, 71] width 52 height 23
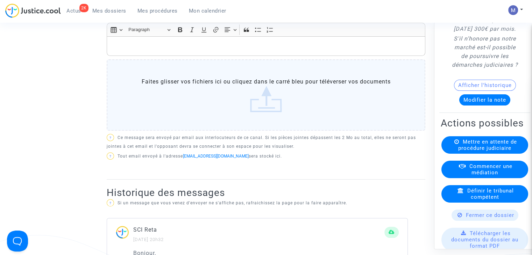
scroll to position [210, 0]
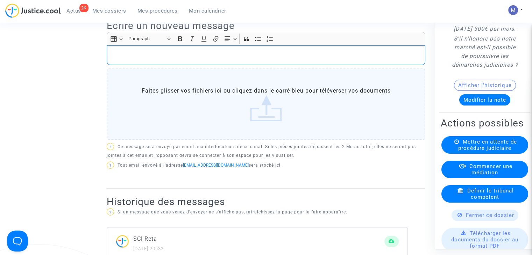
click at [122, 59] on p "Rich Text Editor, main" at bounding box center [266, 55] width 311 height 9
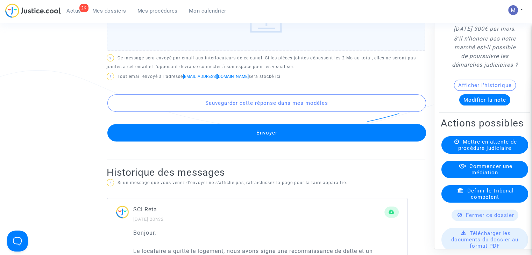
scroll to position [385, 0]
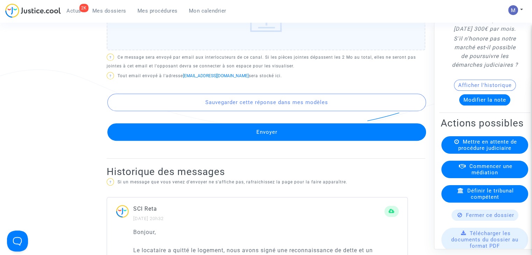
click at [218, 141] on button "Envoyer" at bounding box center [266, 132] width 319 height 17
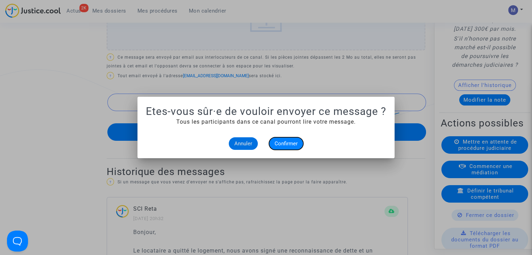
click at [276, 144] on span "Confirmer" at bounding box center [286, 144] width 23 height 6
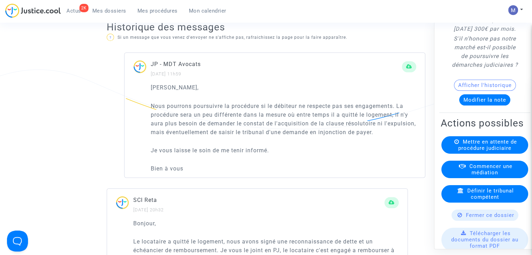
click at [104, 10] on span "Mes dossiers" at bounding box center [109, 11] width 34 height 6
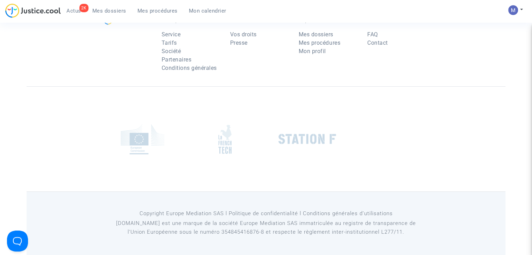
scroll to position [70, 0]
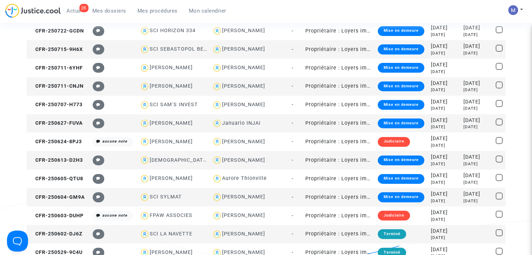
scroll to position [175, 0]
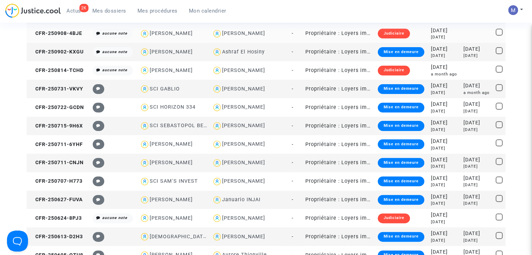
drag, startPoint x: 114, startPoint y: 14, endPoint x: 97, endPoint y: 28, distance: 22.4
click at [114, 14] on link "Mes dossiers" at bounding box center [109, 11] width 45 height 10
click at [108, 10] on span "Mes dossiers" at bounding box center [109, 11] width 34 height 6
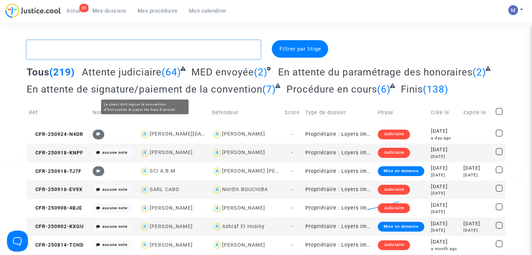
click at [72, 53] on textarea at bounding box center [144, 49] width 234 height 19
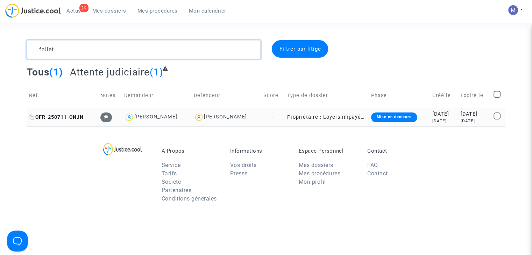
type textarea "fallet"
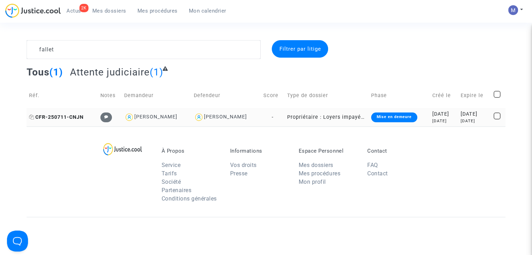
click at [68, 118] on span "CFR-250711-CNJN" at bounding box center [56, 117] width 55 height 6
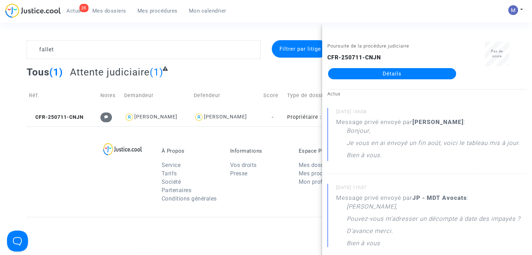
click at [388, 75] on link "Détails" at bounding box center [392, 73] width 128 height 11
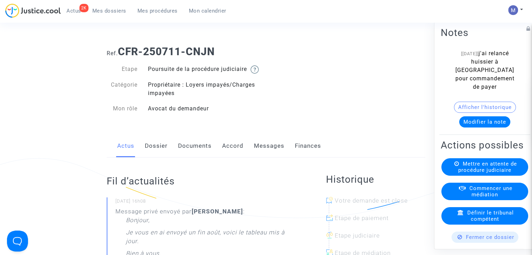
click at [267, 154] on link "Messages" at bounding box center [269, 146] width 30 height 23
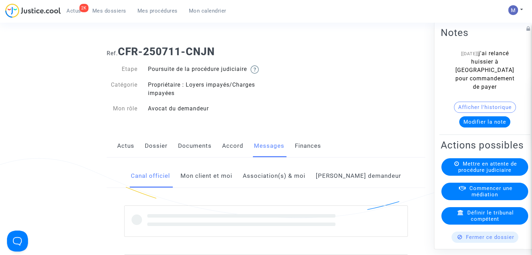
click at [225, 179] on link "Mon client et moi" at bounding box center [207, 176] width 52 height 23
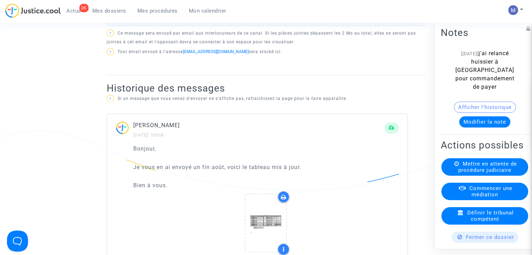
scroll to position [350, 0]
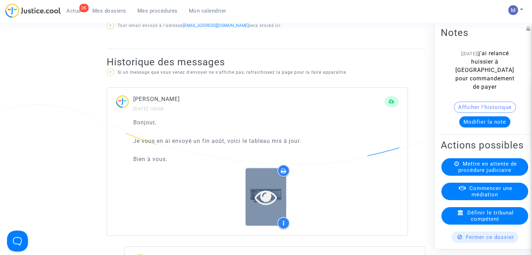
click at [266, 201] on icon at bounding box center [266, 197] width 23 height 22
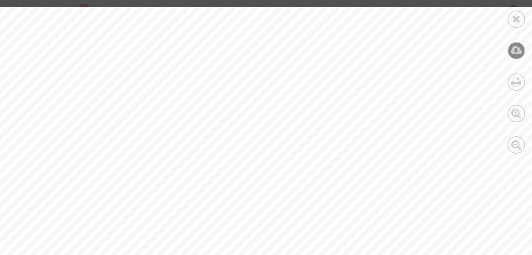
click at [515, 49] on icon at bounding box center [517, 50] width 12 height 10
click at [517, 16] on icon at bounding box center [516, 19] width 9 height 10
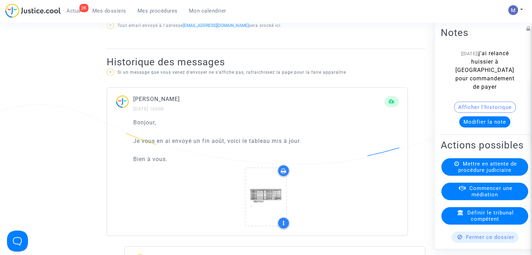
click at [478, 123] on button "Modifier la note" at bounding box center [484, 122] width 51 height 11
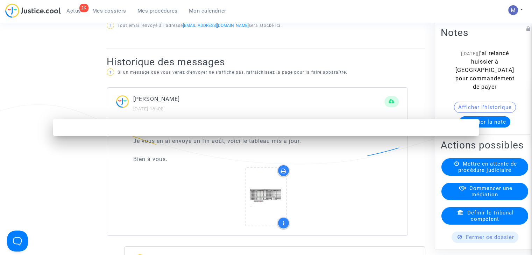
scroll to position [0, 0]
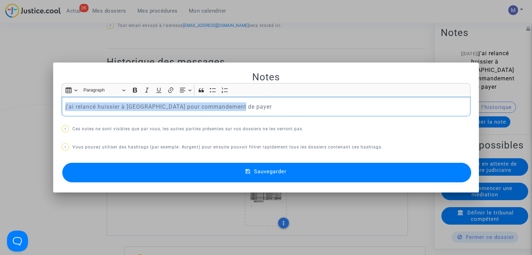
drag, startPoint x: 246, startPoint y: 108, endPoint x: 15, endPoint y: 97, distance: 231.9
click at [15, 97] on div "Notes Rich Text Editor Insert table Insert table Heading Paragraph Paragraph He…" at bounding box center [266, 127] width 532 height 255
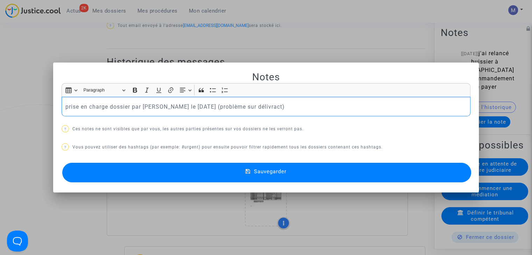
click at [261, 175] on button "Sauvegarder" at bounding box center [266, 173] width 409 height 20
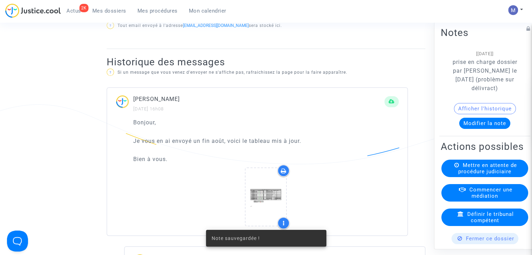
drag, startPoint x: 108, startPoint y: 10, endPoint x: 88, endPoint y: 0, distance: 22.5
click at [108, 10] on span "Mes dossiers" at bounding box center [109, 11] width 34 height 6
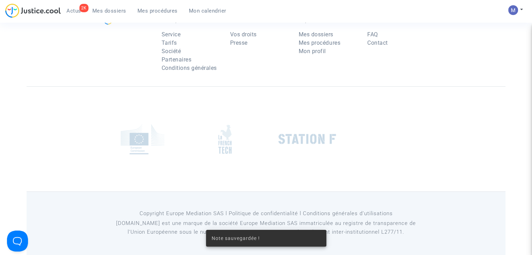
scroll to position [70, 0]
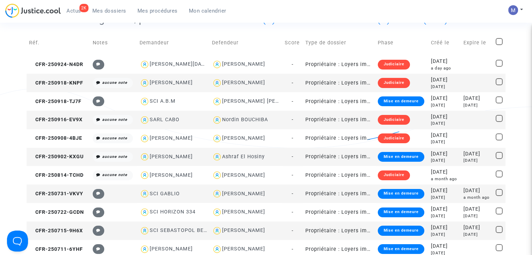
scroll to position [350, 0]
